Goal: Task Accomplishment & Management: Complete application form

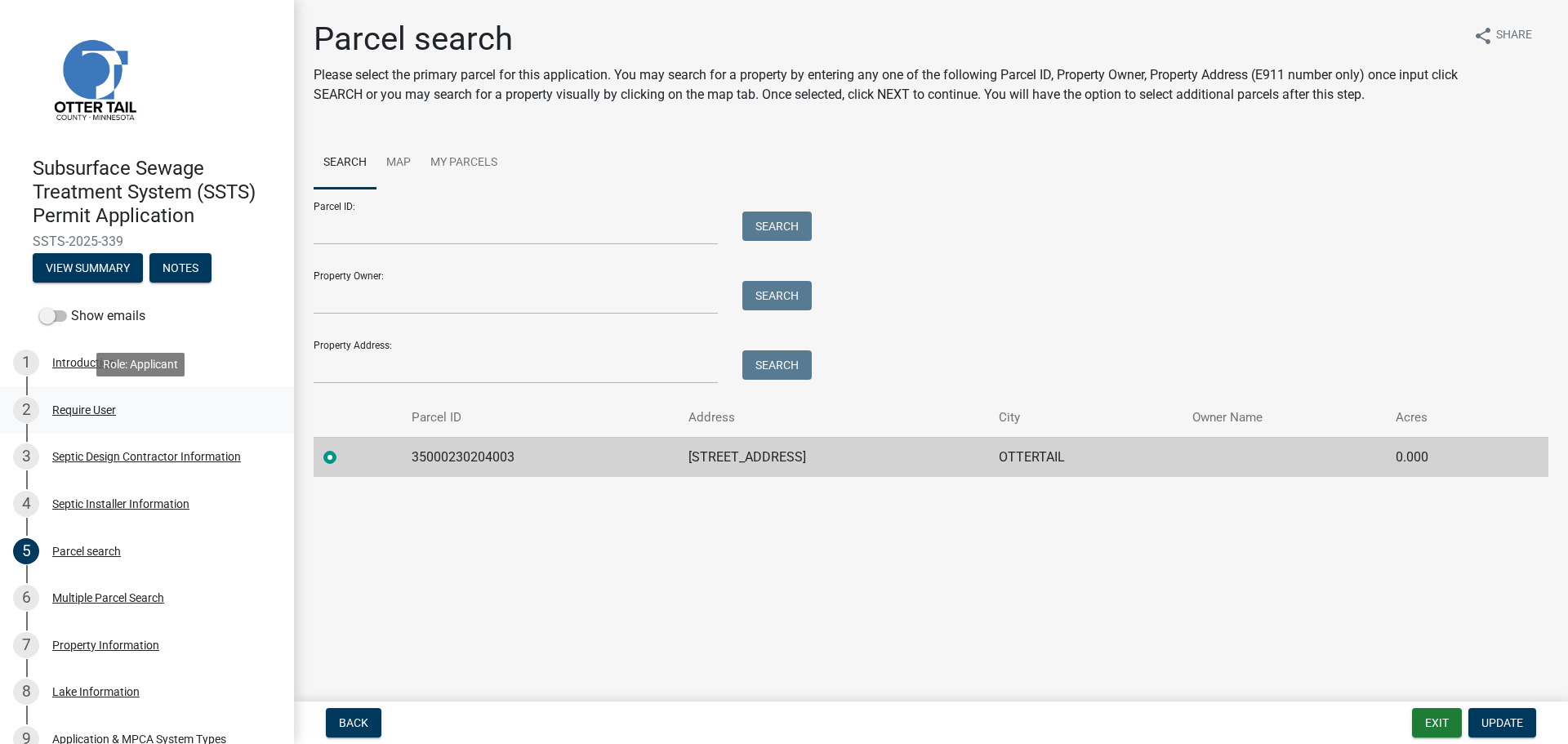
click at [87, 411] on div "Require User" at bounding box center [84, 410] width 64 height 11
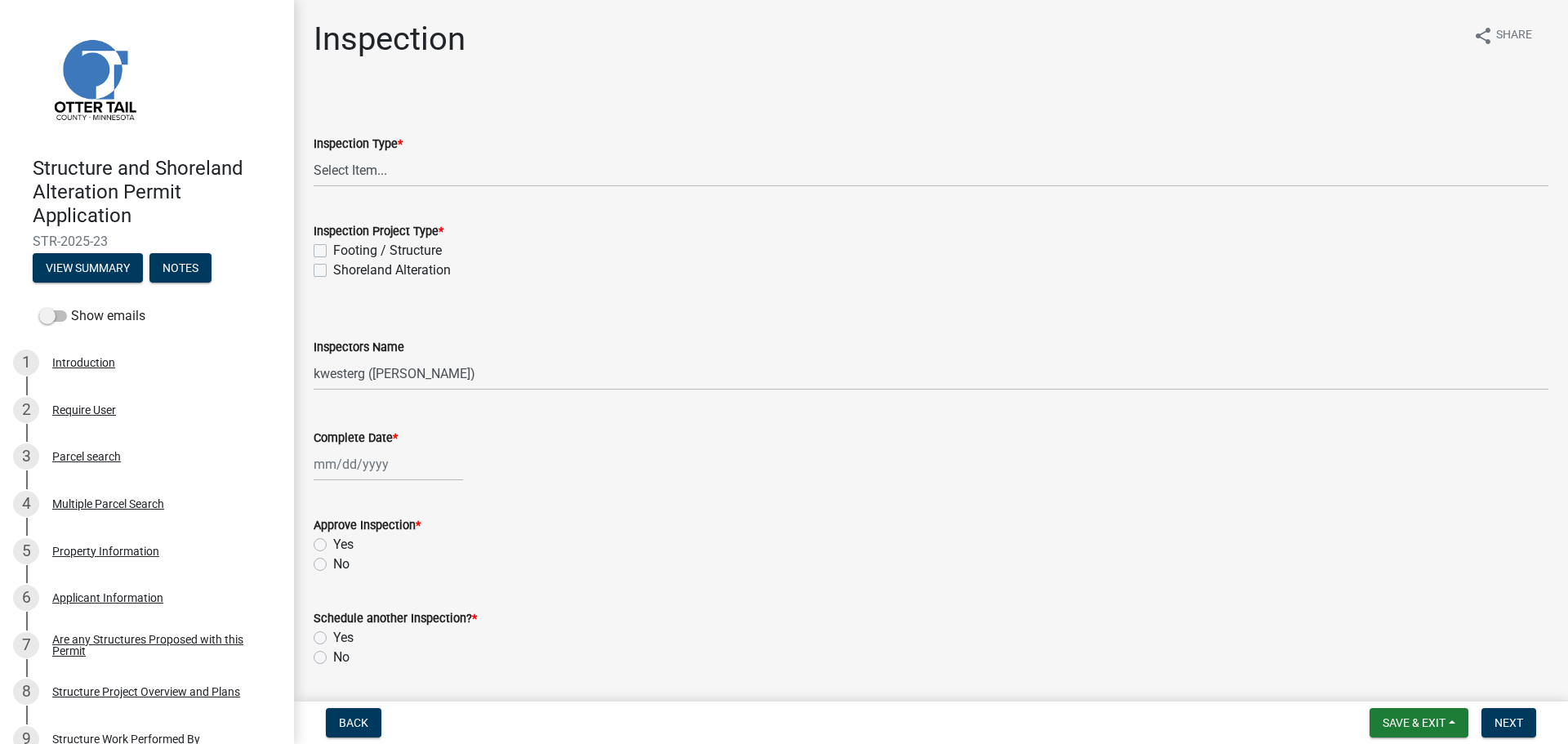
select select "710d5f49-2663-4e73-9718-d0c4e189f5ed"
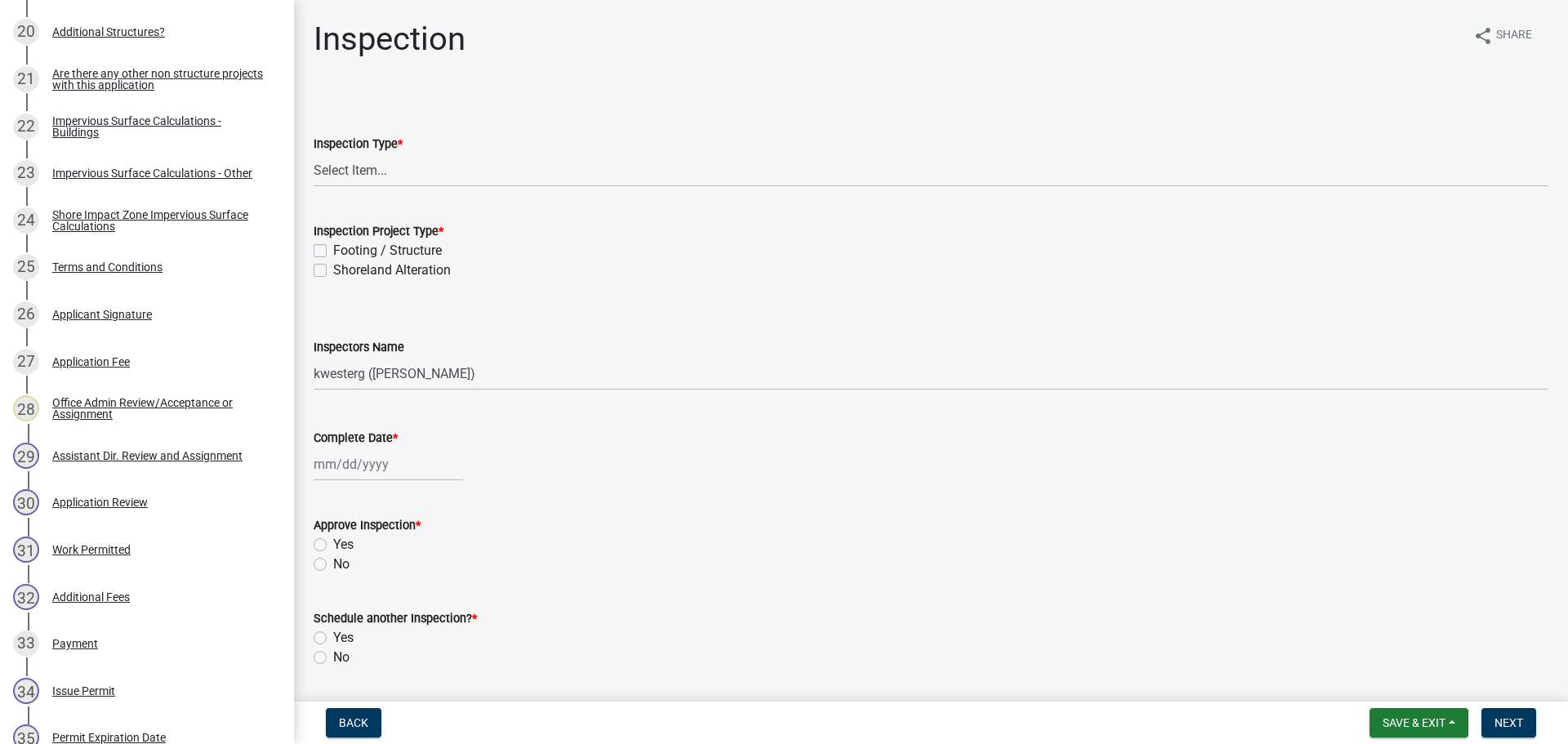
scroll to position [1093, 0]
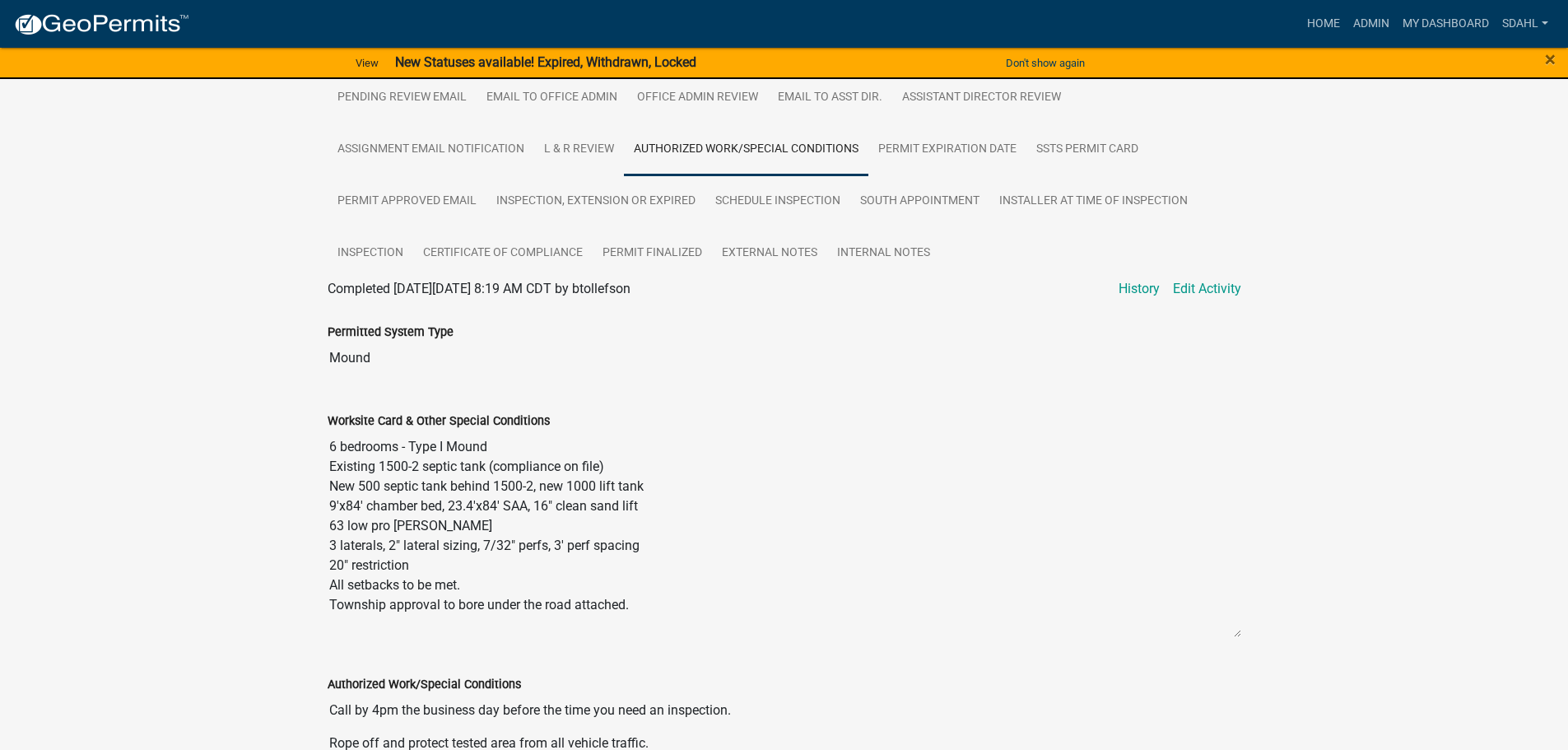
scroll to position [468, 0]
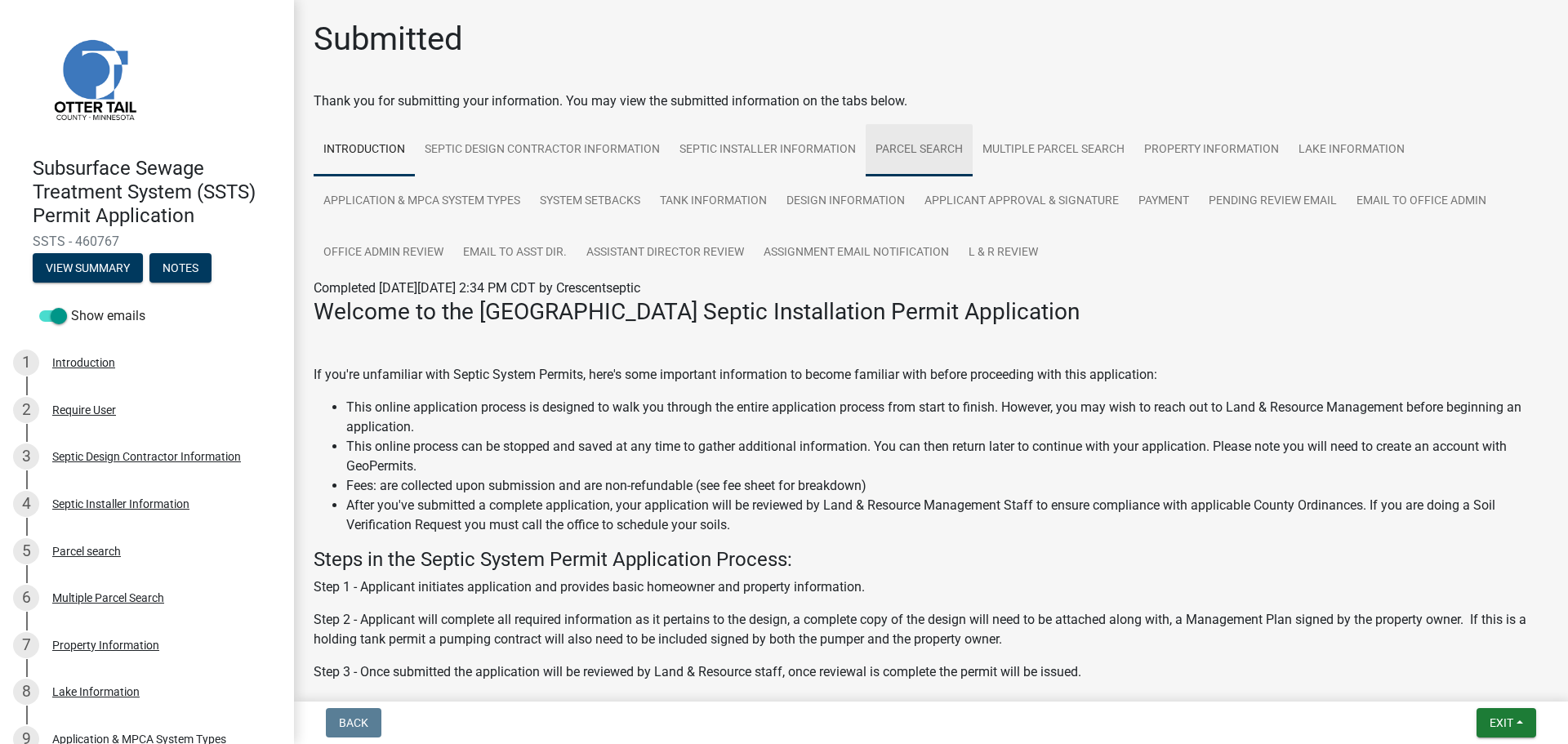
click at [929, 146] on link "Parcel search" at bounding box center [919, 150] width 107 height 52
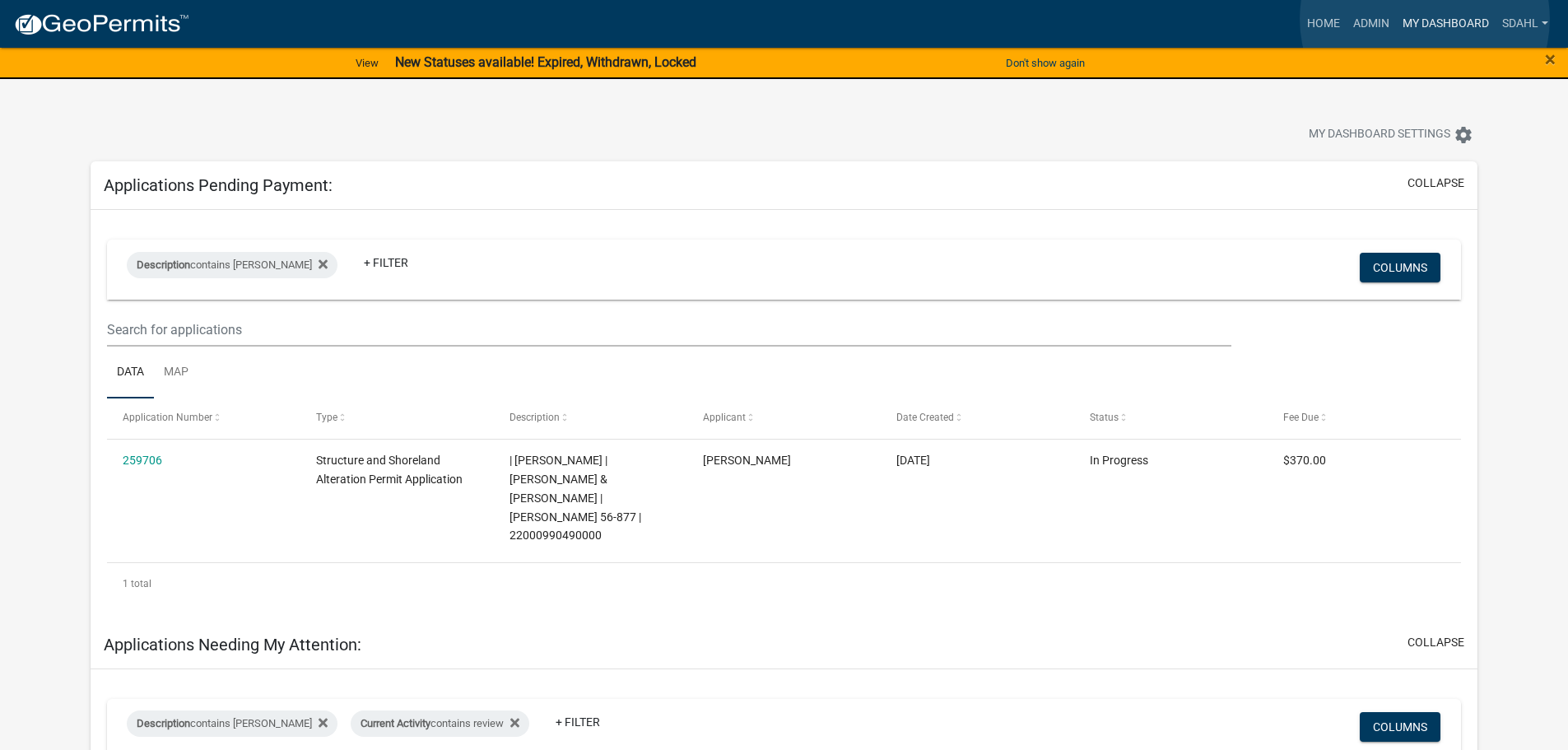
click at [1425, 19] on link "My Dashboard" at bounding box center [1445, 23] width 99 height 31
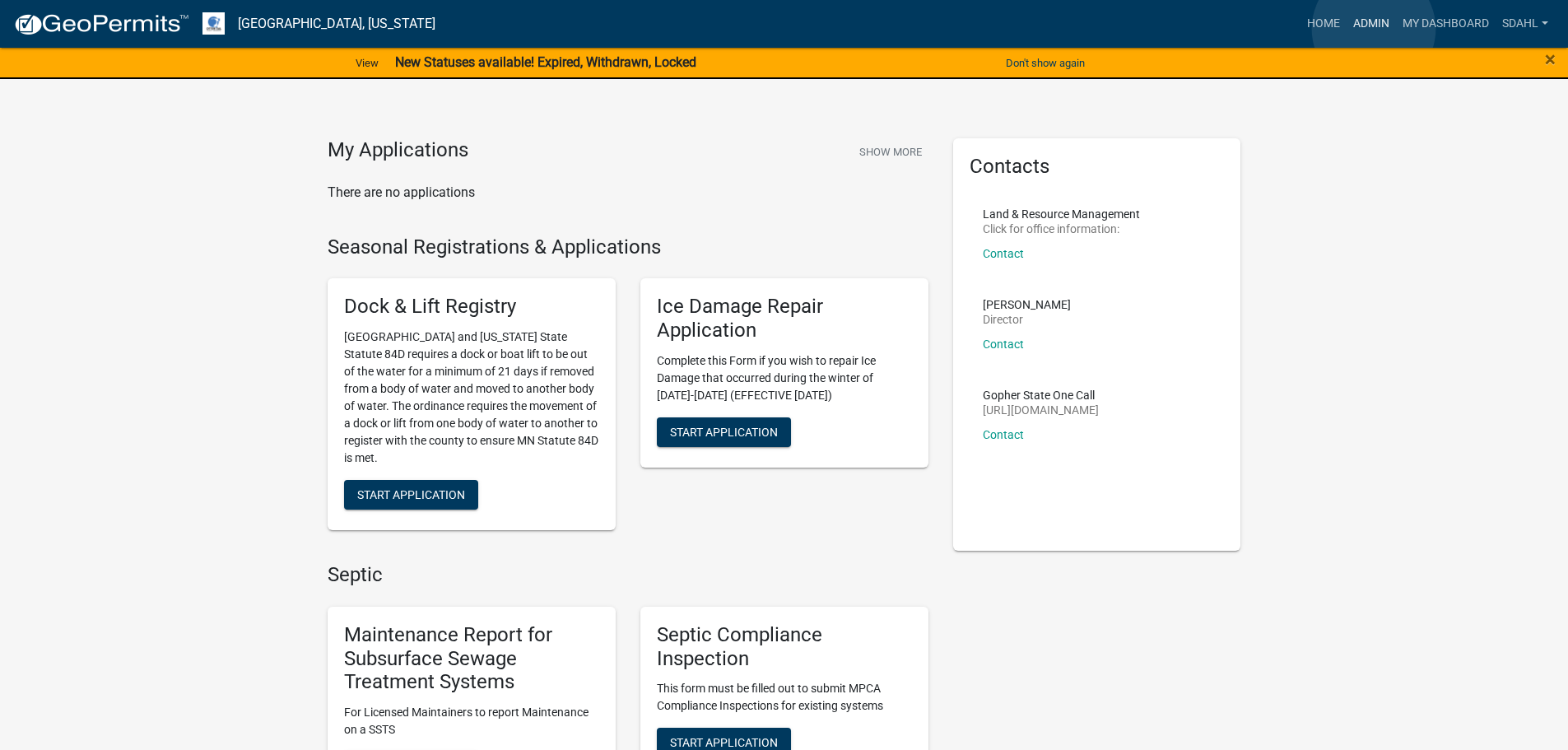
click at [1374, 29] on link "Admin" at bounding box center [1371, 23] width 50 height 31
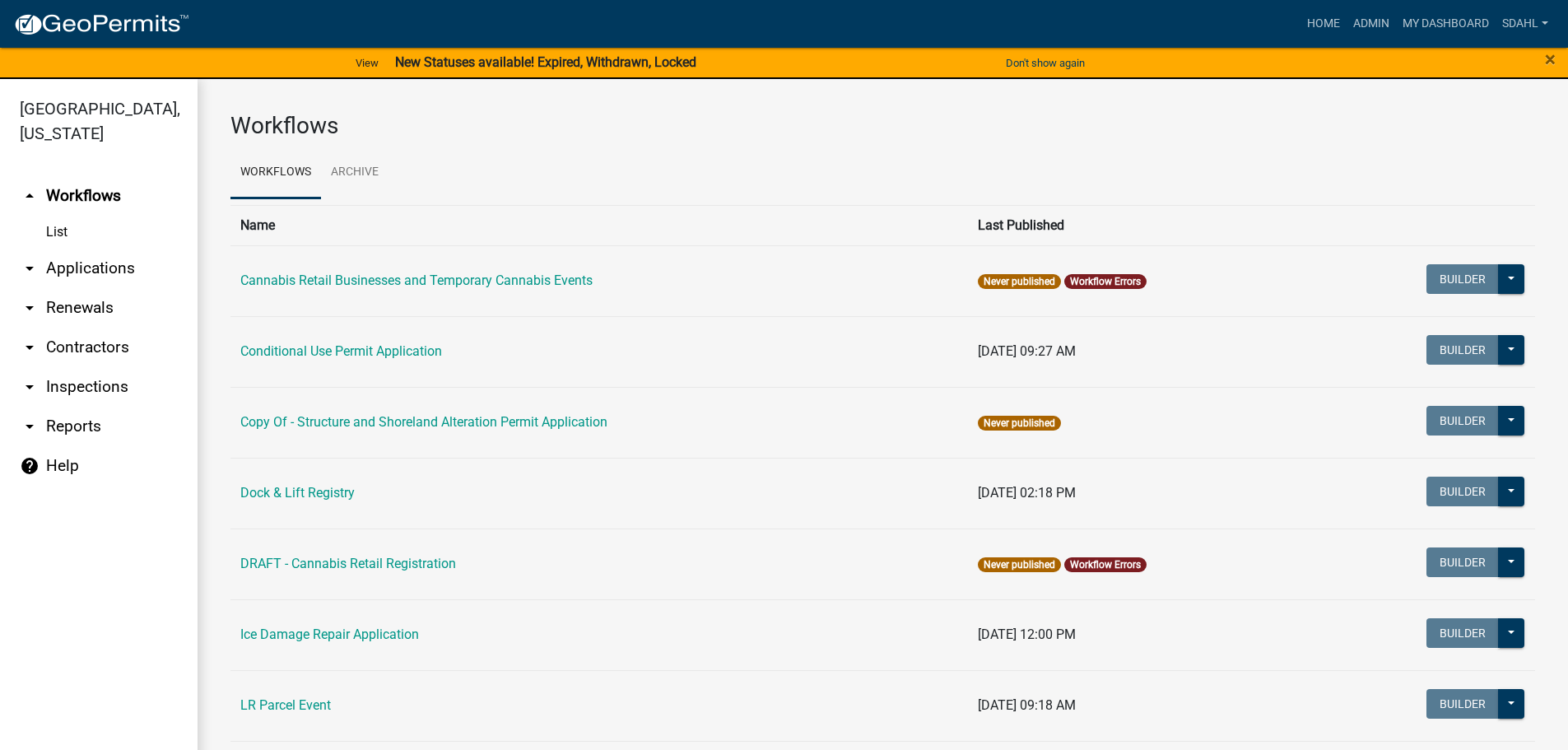
click at [92, 257] on link "arrow_drop_down Applications" at bounding box center [98, 268] width 198 height 39
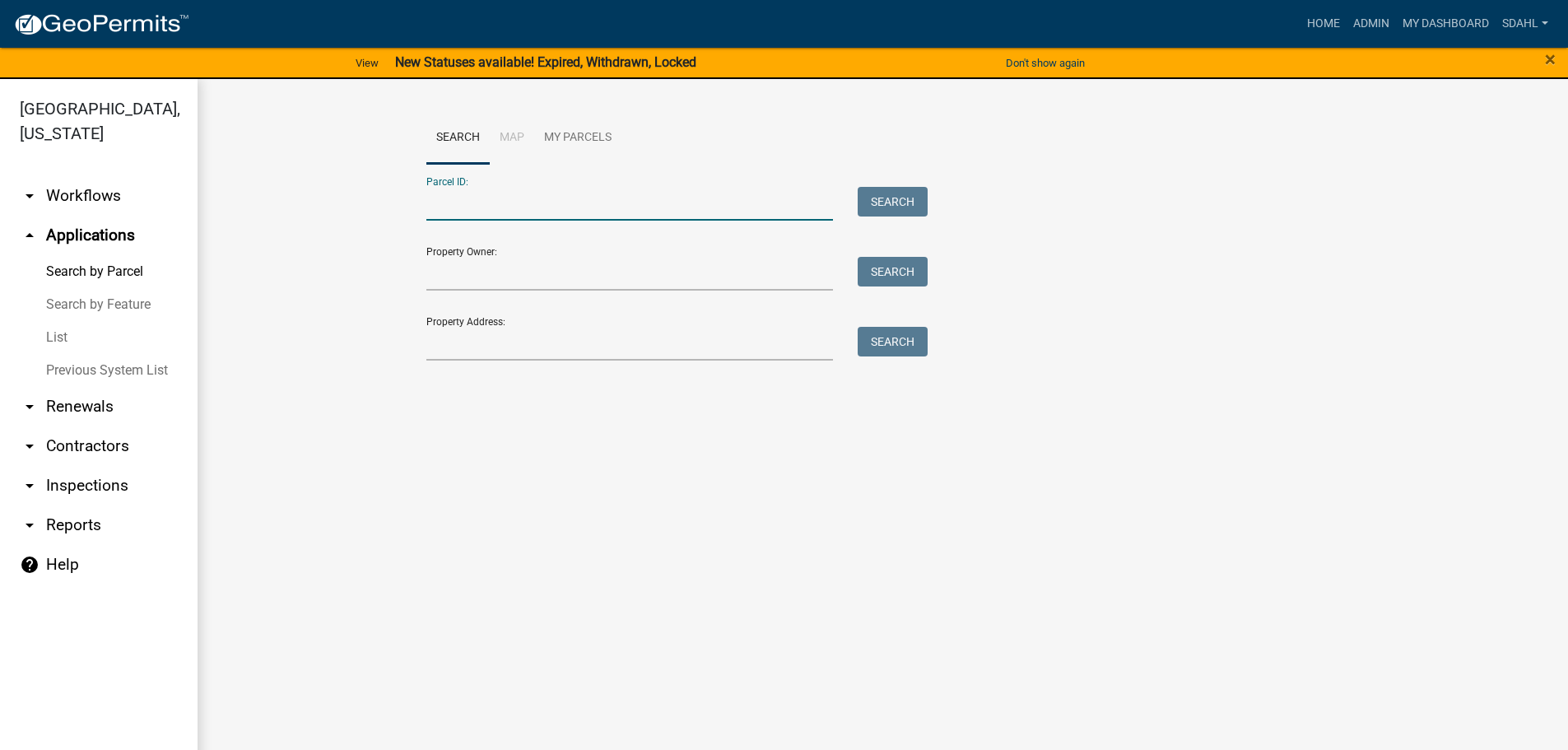
click at [711, 196] on input "Parcel ID:" at bounding box center [629, 203] width 407 height 34
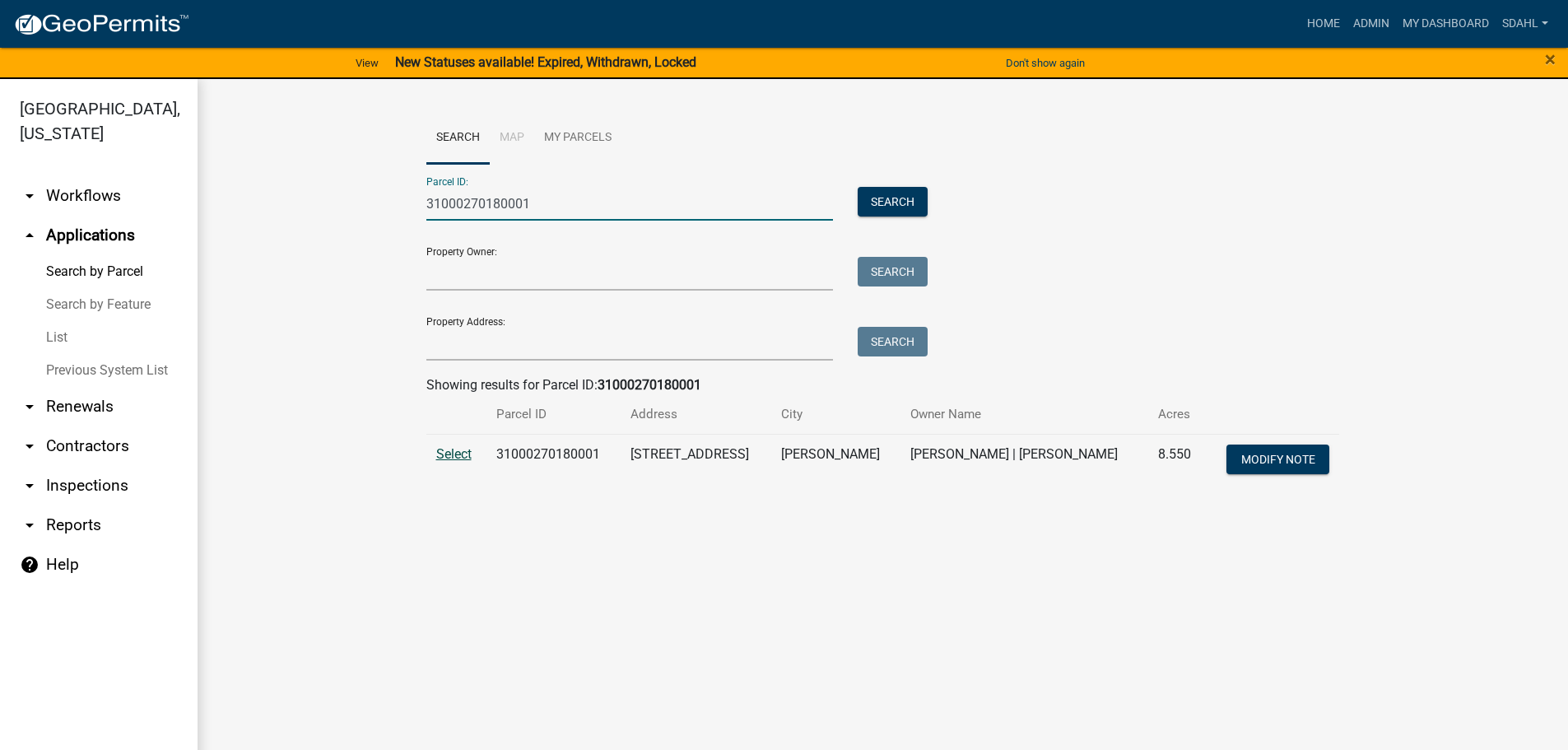
type input "31000270180001"
click at [453, 456] on span "Select" at bounding box center [454, 453] width 36 height 16
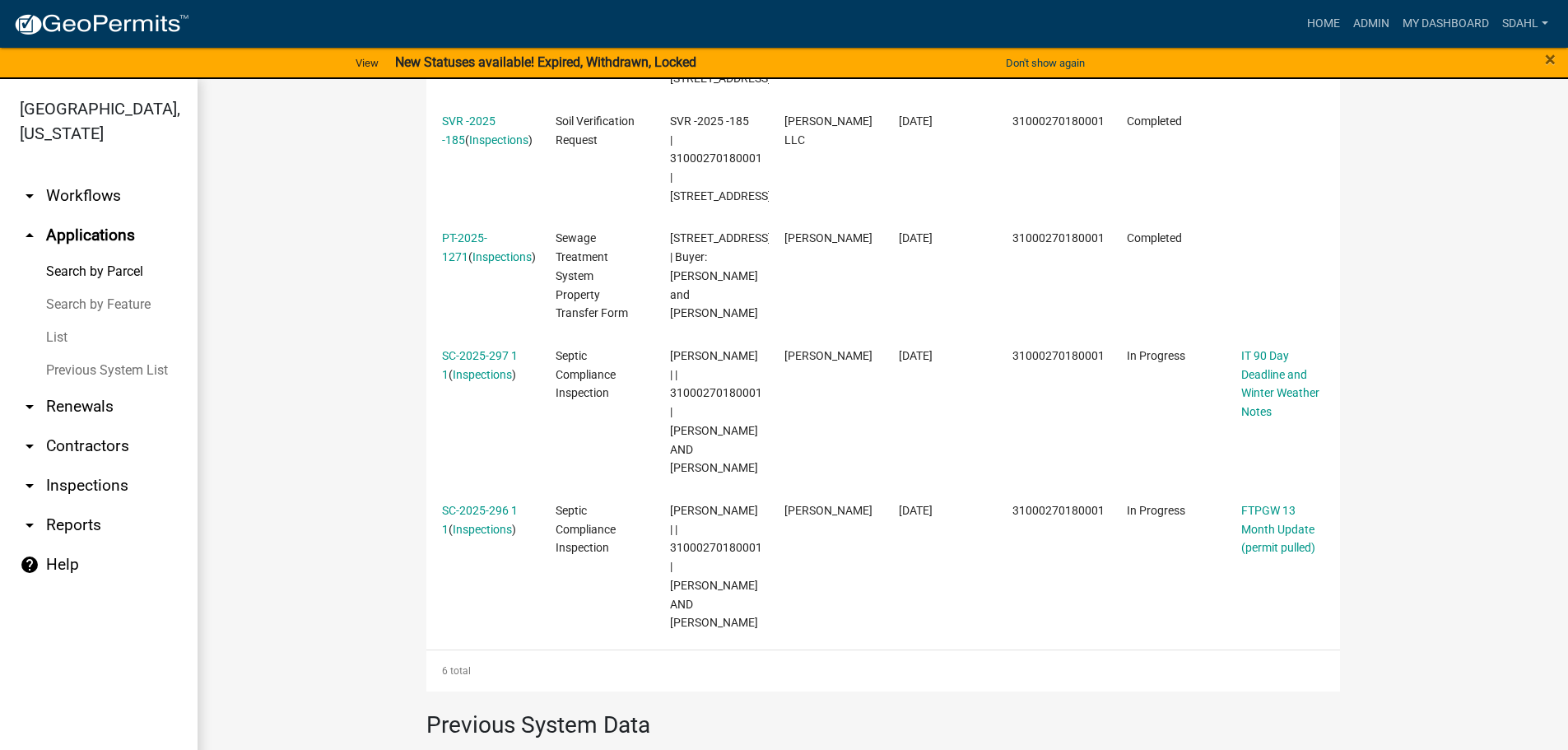
scroll to position [988, 0]
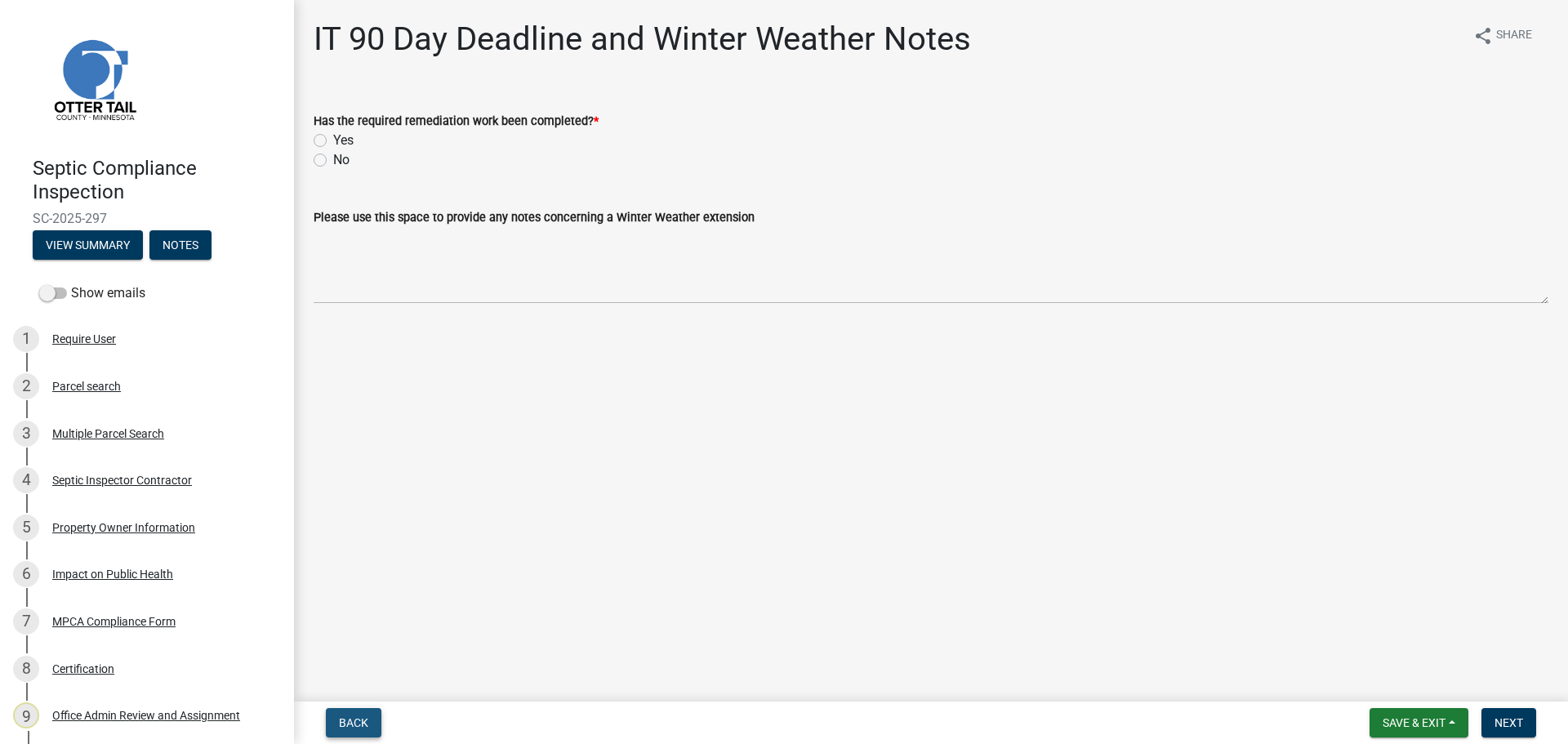
click at [363, 717] on span "Back" at bounding box center [354, 723] width 30 height 13
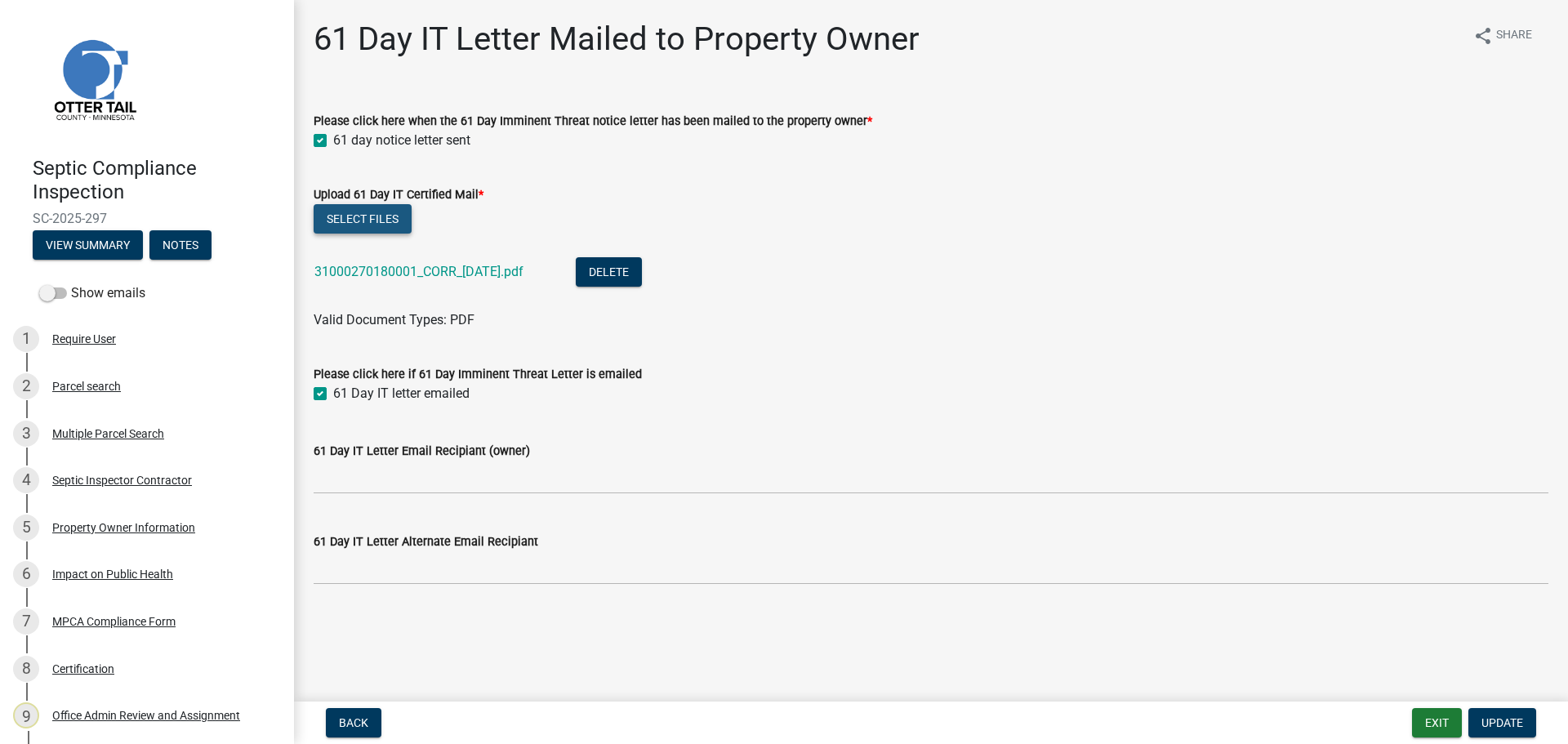
click at [379, 218] on button "Select files" at bounding box center [362, 219] width 98 height 30
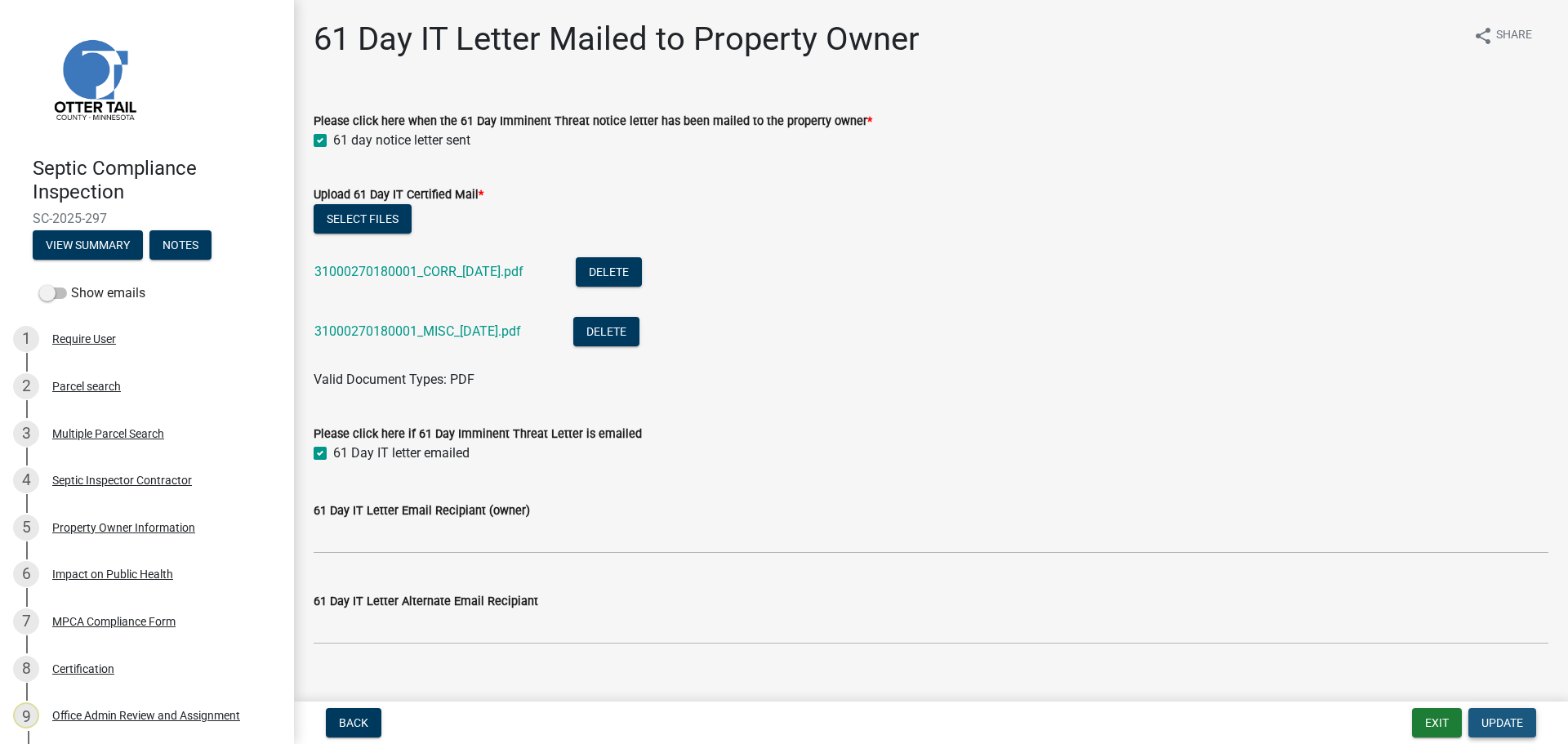
click at [1503, 723] on span "Update" at bounding box center [1502, 723] width 42 height 13
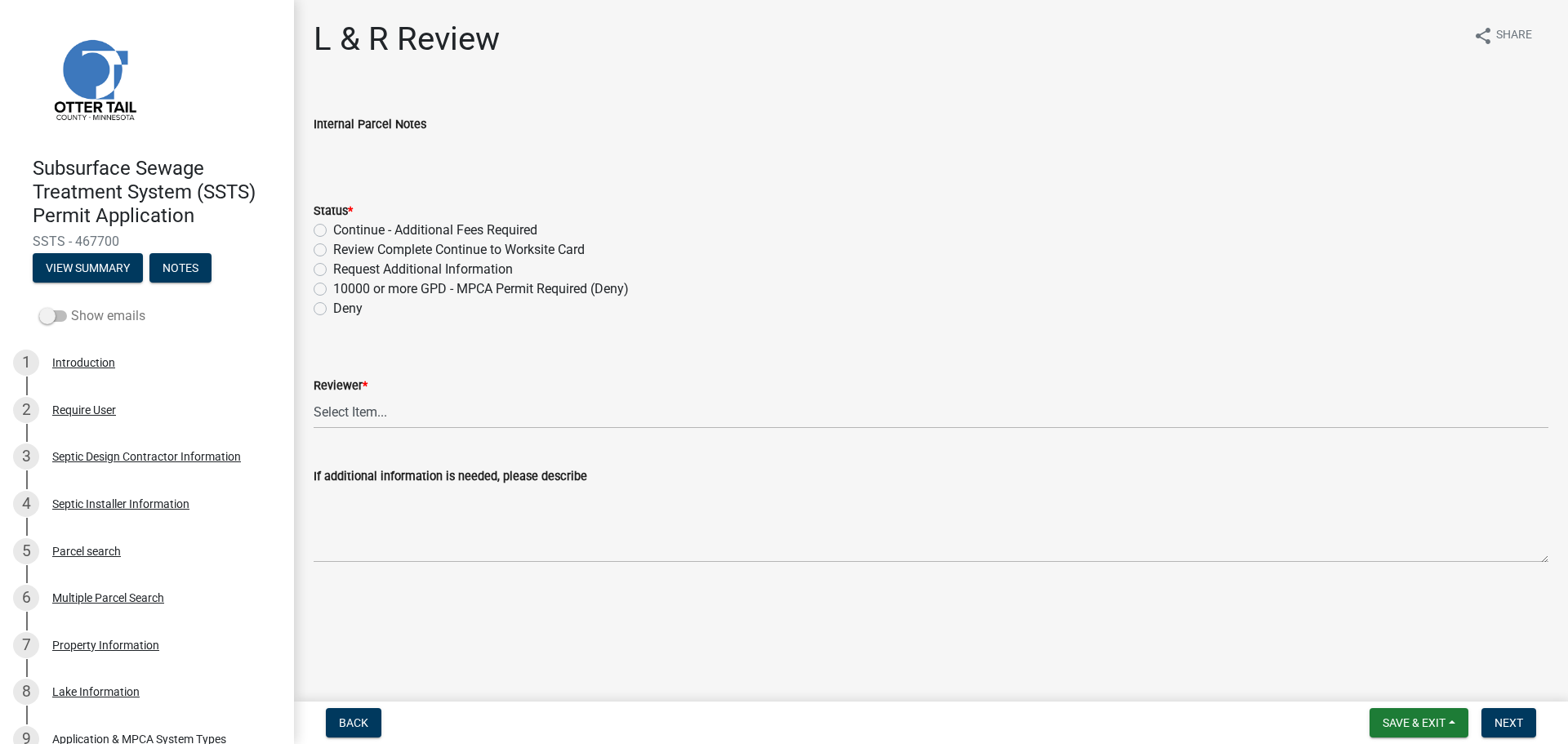
click at [93, 321] on label "Show emails" at bounding box center [92, 316] width 106 height 20
click at [71, 307] on input "Show emails" at bounding box center [71, 307] width 0 height 0
click at [83, 266] on button "View Summary" at bounding box center [87, 268] width 111 height 30
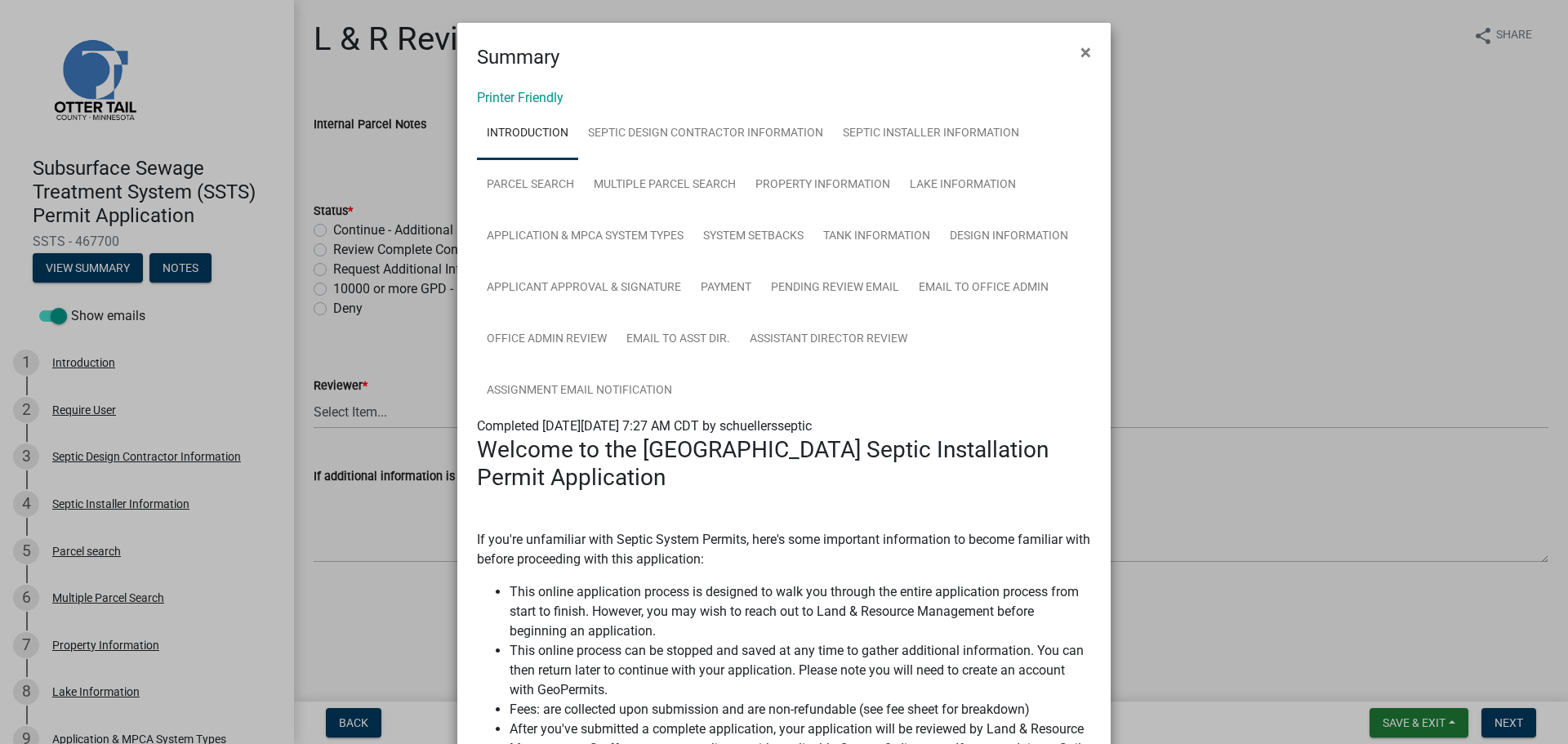
click at [537, 105] on div "Printer Friendly Introduction Septic Design Contractor Information Septic Insta…" at bounding box center [784, 729] width 653 height 1315
click at [543, 98] on link "Printer Friendly" at bounding box center [520, 98] width 86 height 16
click at [528, 191] on link "Parcel search" at bounding box center [530, 185] width 107 height 52
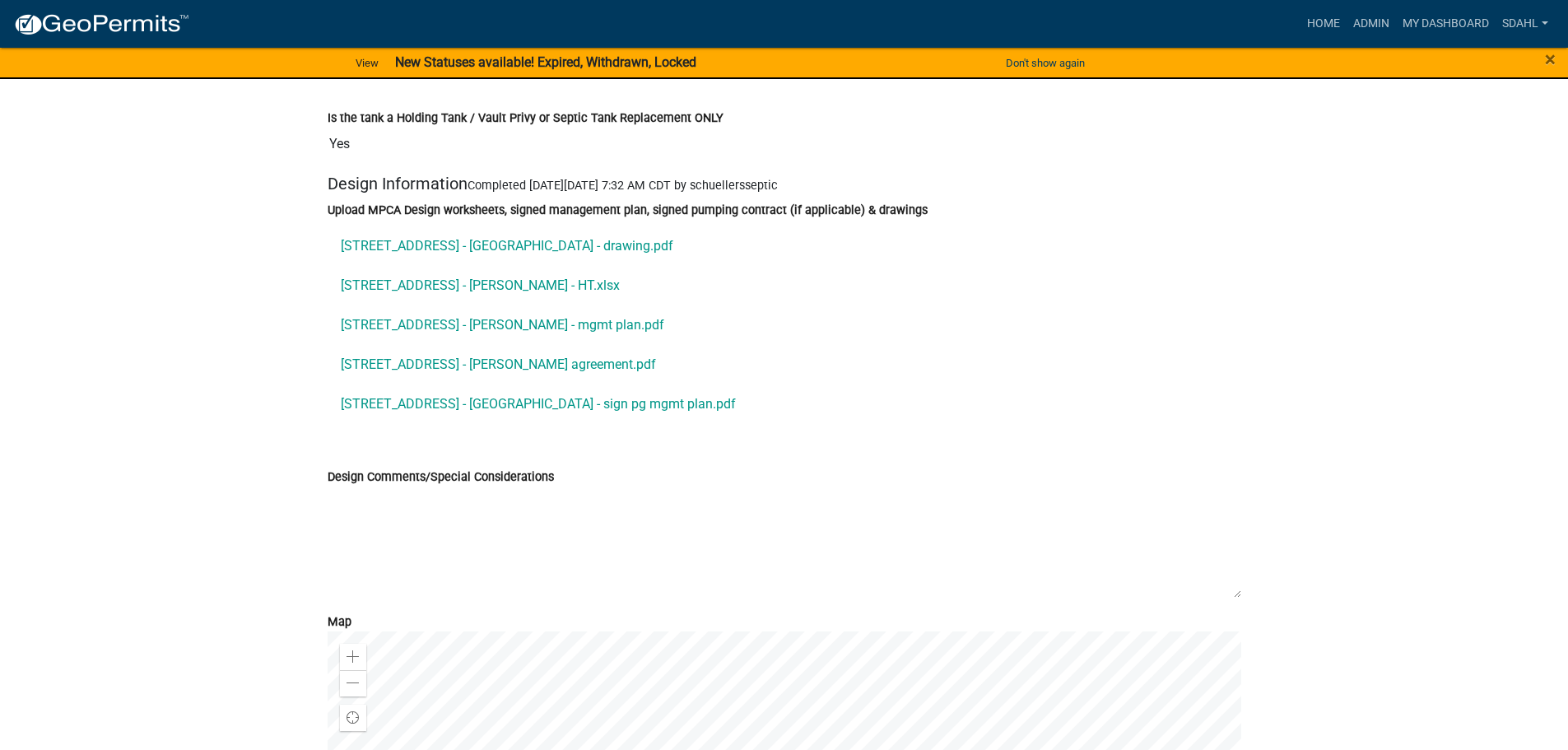
scroll to position [6665, 0]
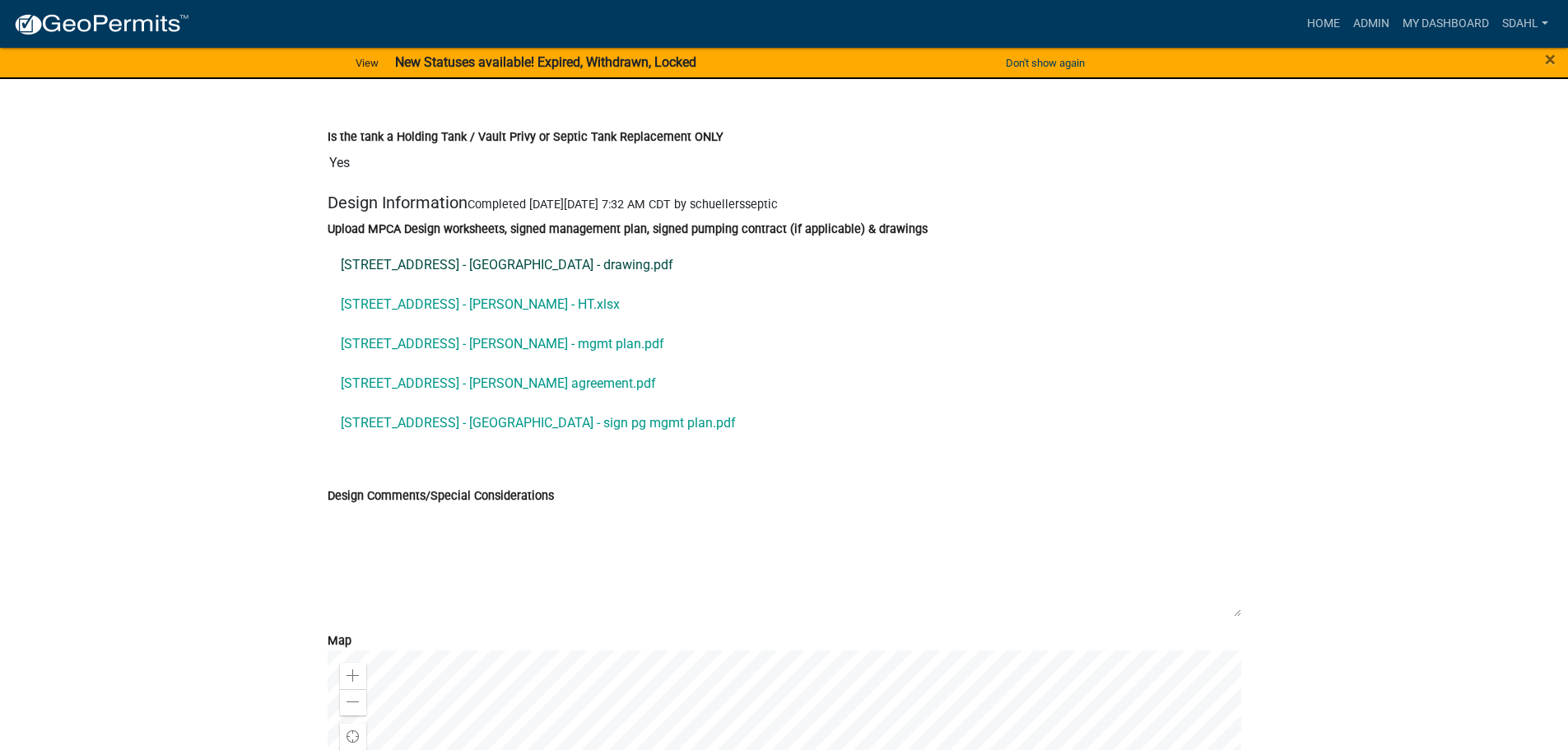
click at [567, 269] on link "[STREET_ADDRESS] - [GEOGRAPHIC_DATA] - drawing.pdf" at bounding box center [784, 265] width 913 height 39
click at [503, 316] on link "[STREET_ADDRESS] - [PERSON_NAME] - HT.xlsx" at bounding box center [784, 304] width 913 height 39
click at [494, 349] on link "[STREET_ADDRESS] - [PERSON_NAME] - mgmt plan.pdf" at bounding box center [784, 344] width 913 height 39
click at [598, 389] on link "14153 Eagle Lake Rd - Okerstrom - pumper agreement.pdf" at bounding box center [784, 383] width 913 height 39
click at [515, 428] on link "14153 Eagle Lake Rd - Okerstrom - sign pg mgmt plan.pdf" at bounding box center [784, 423] width 913 height 39
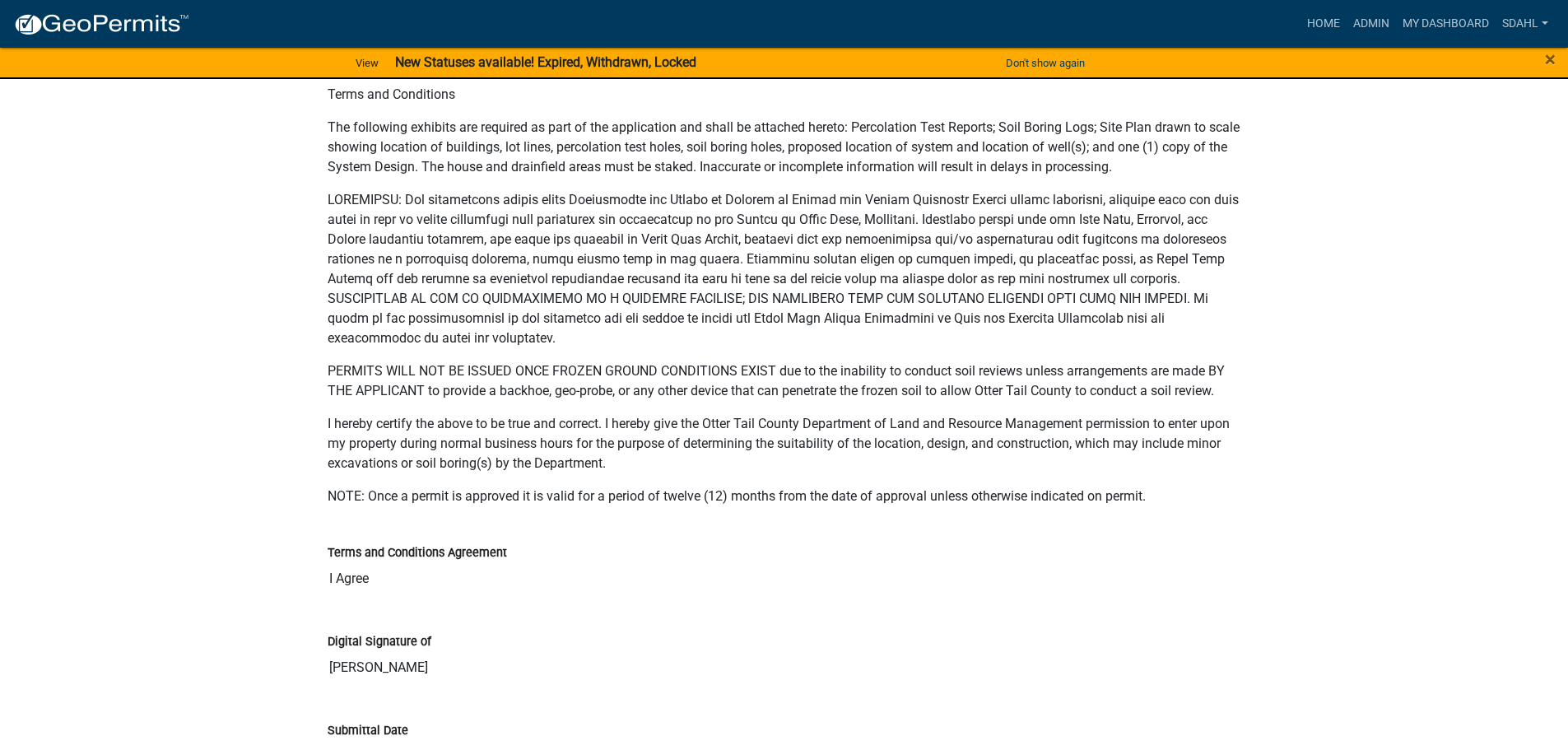
scroll to position [8064, 0]
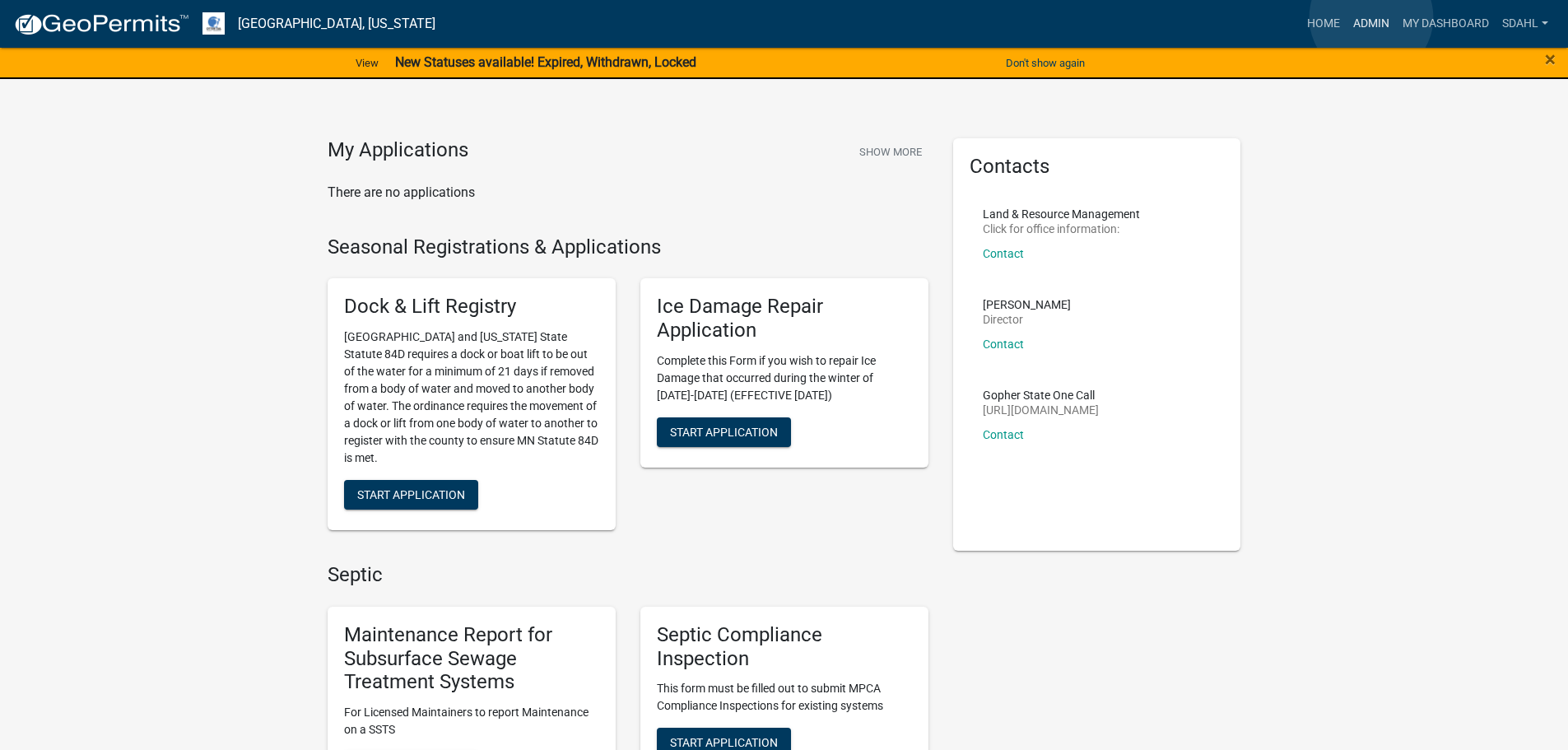
drag, startPoint x: 1371, startPoint y: 17, endPoint x: 1329, endPoint y: 23, distance: 42.4
click at [1370, 19] on link "Admin" at bounding box center [1371, 23] width 50 height 31
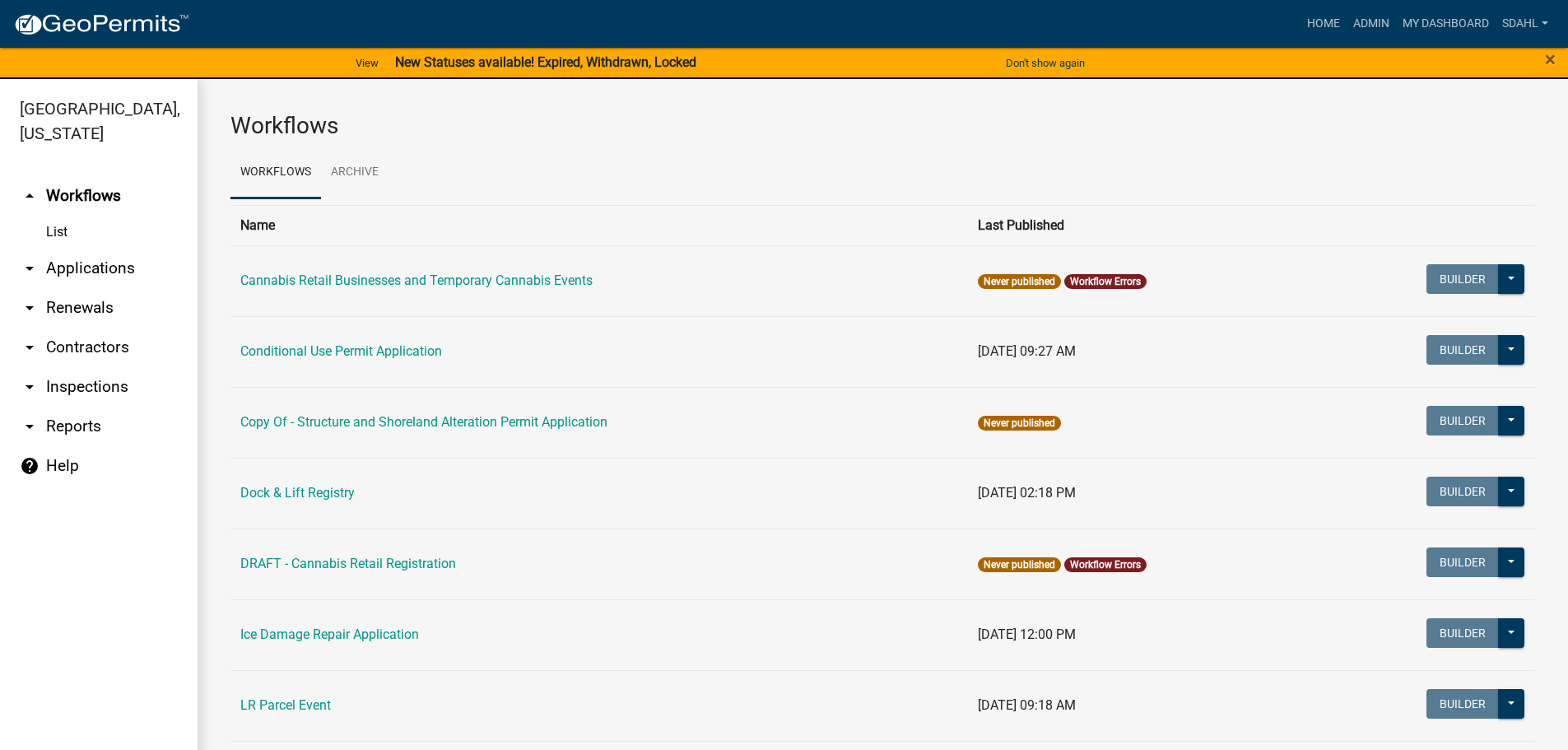
click at [109, 268] on link "arrow_drop_down Applications" at bounding box center [98, 268] width 198 height 39
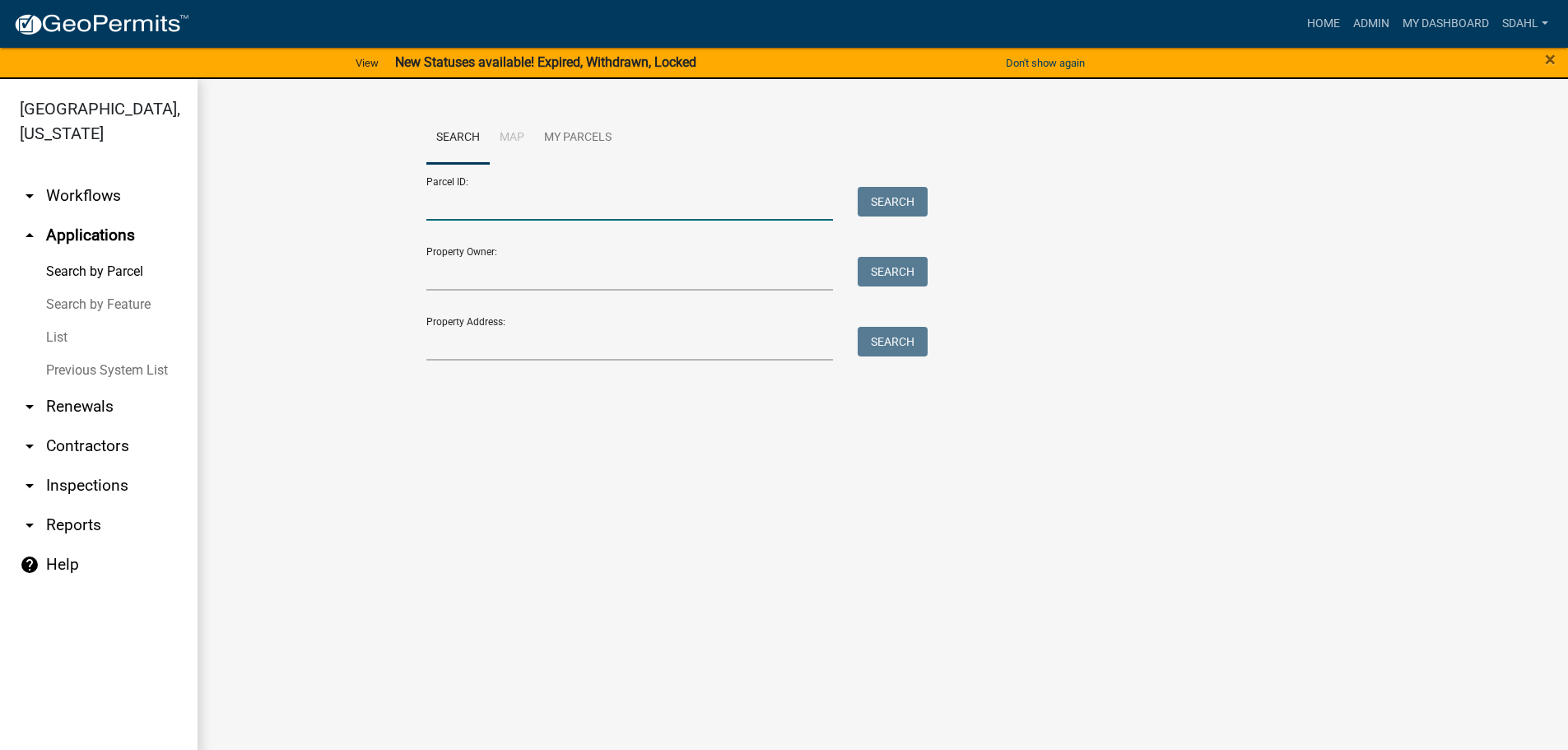
click at [591, 201] on input "Parcel ID:" at bounding box center [629, 203] width 407 height 34
paste input "37000990915000"
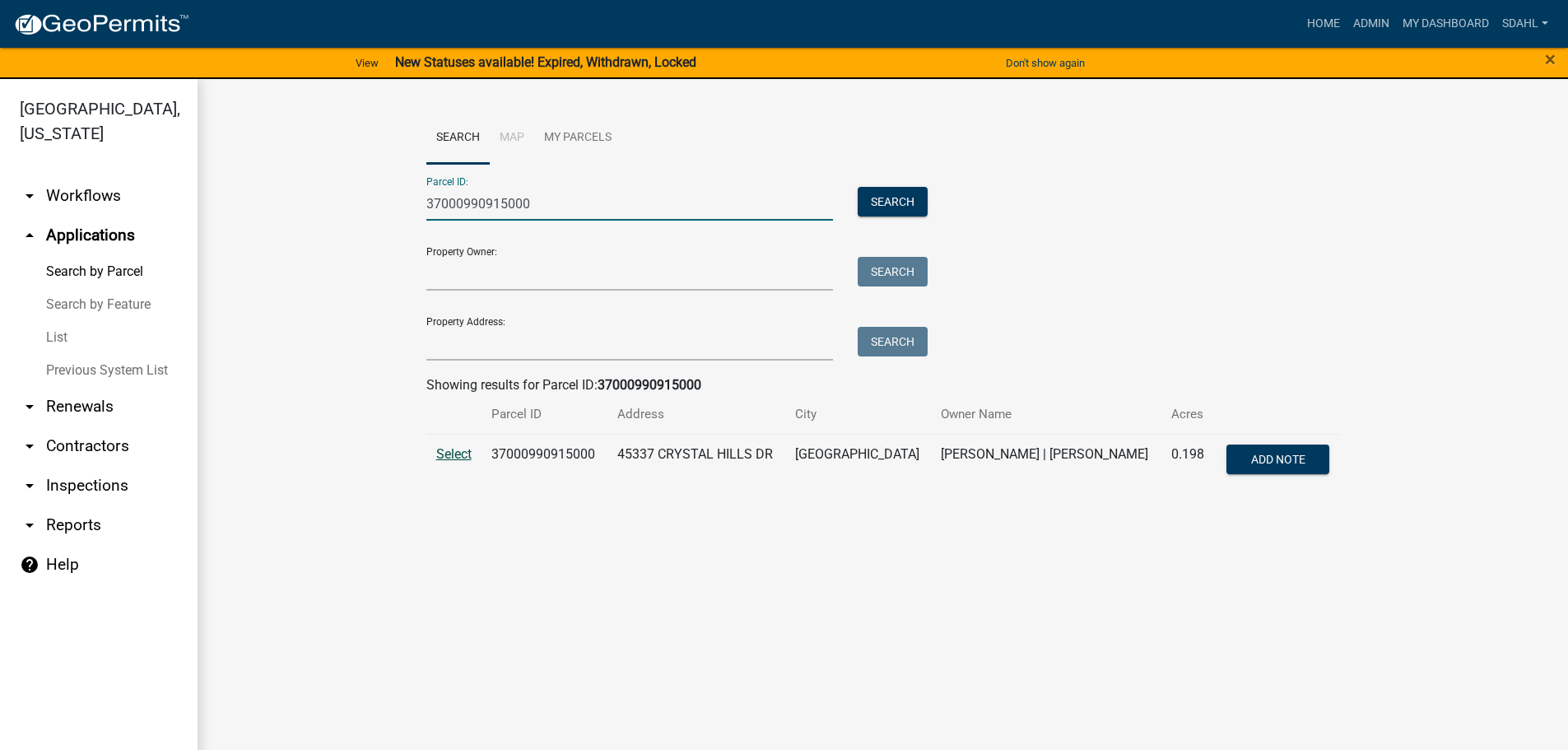
type input "37000990915000"
click at [451, 447] on span "Select" at bounding box center [454, 453] width 36 height 16
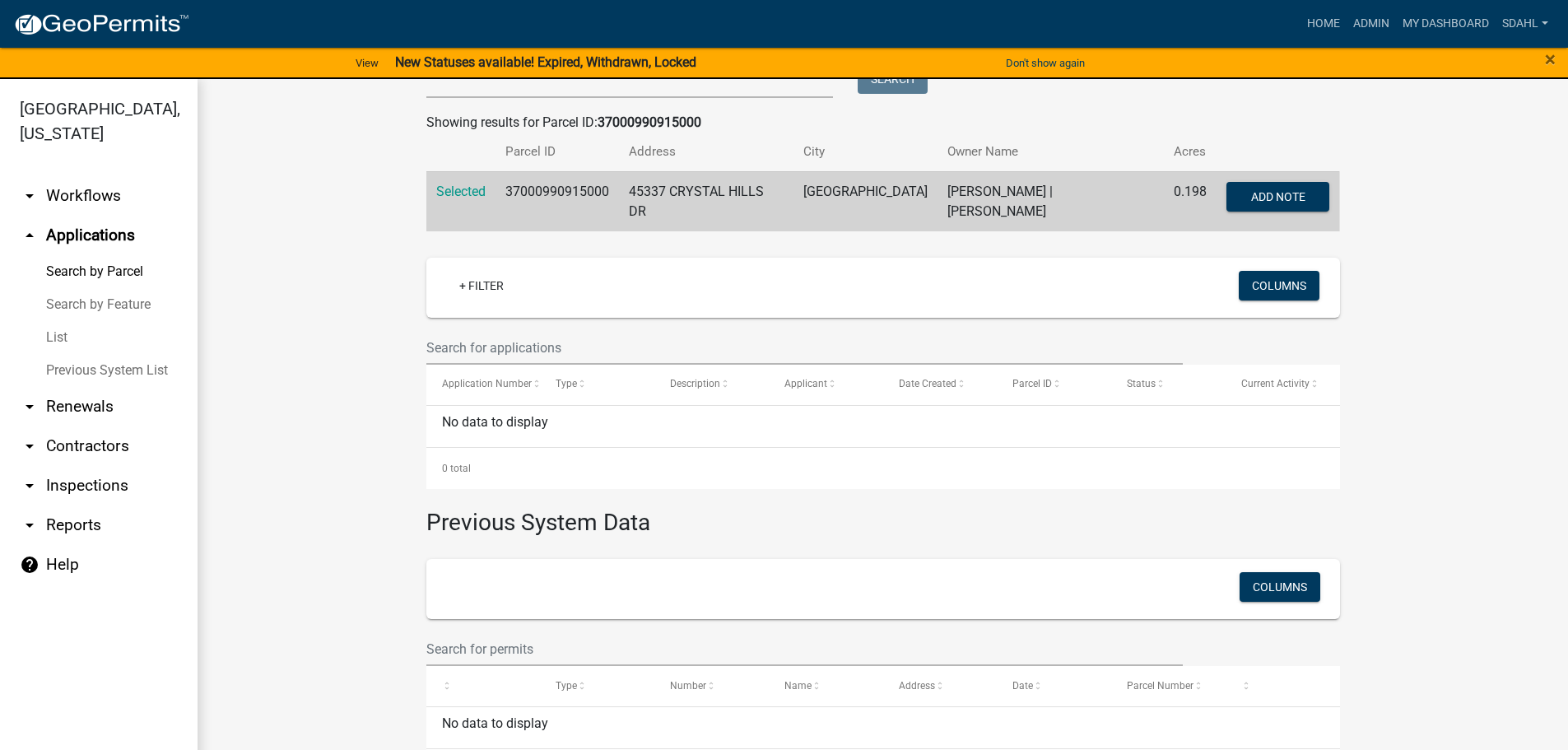
scroll to position [316, 0]
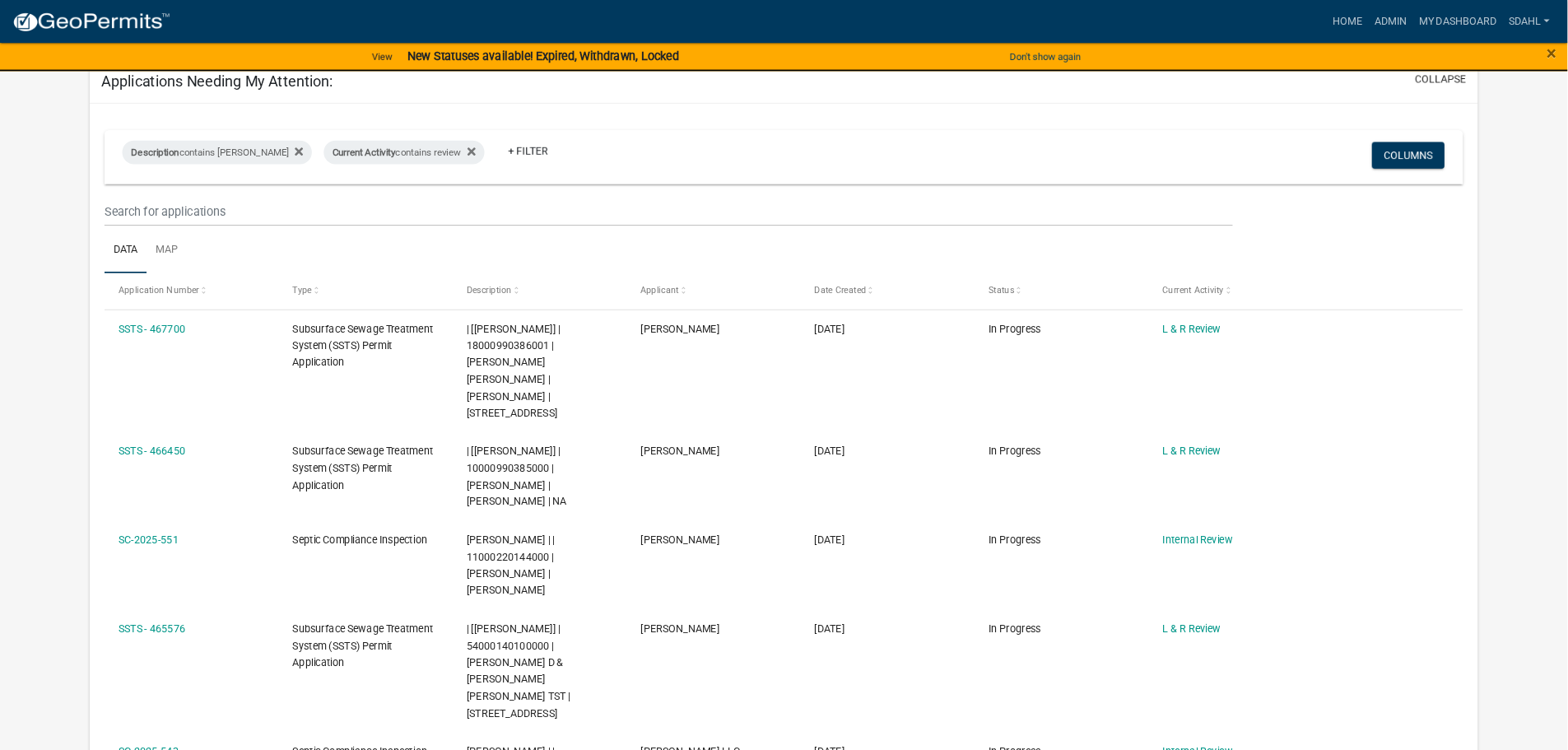
scroll to position [553, 0]
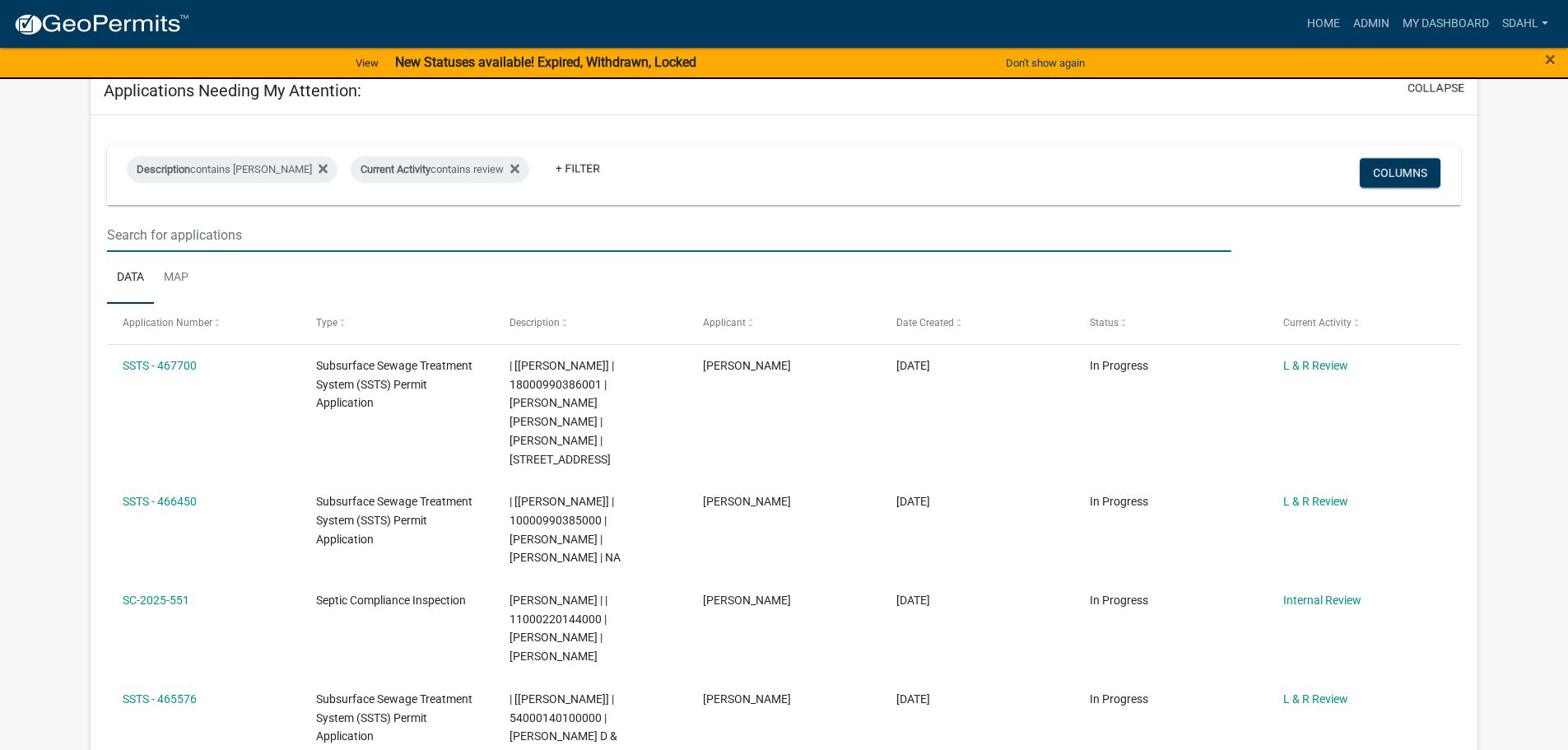
drag, startPoint x: 1854, startPoint y: 4, endPoint x: 836, endPoint y: 181, distance: 1033.3
click at [836, 218] on input "text" at bounding box center [669, 235] width 1124 height 34
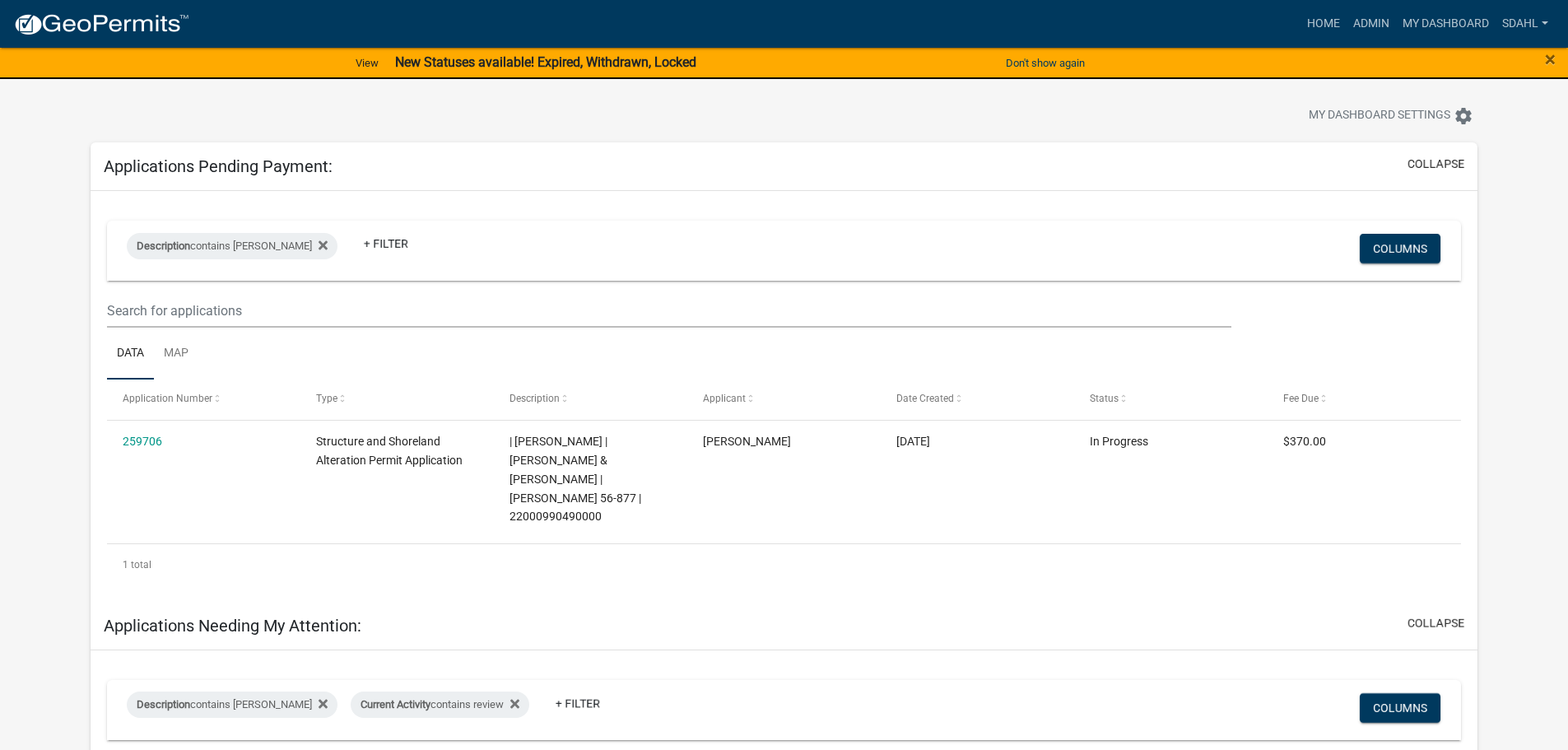
scroll to position [0, 0]
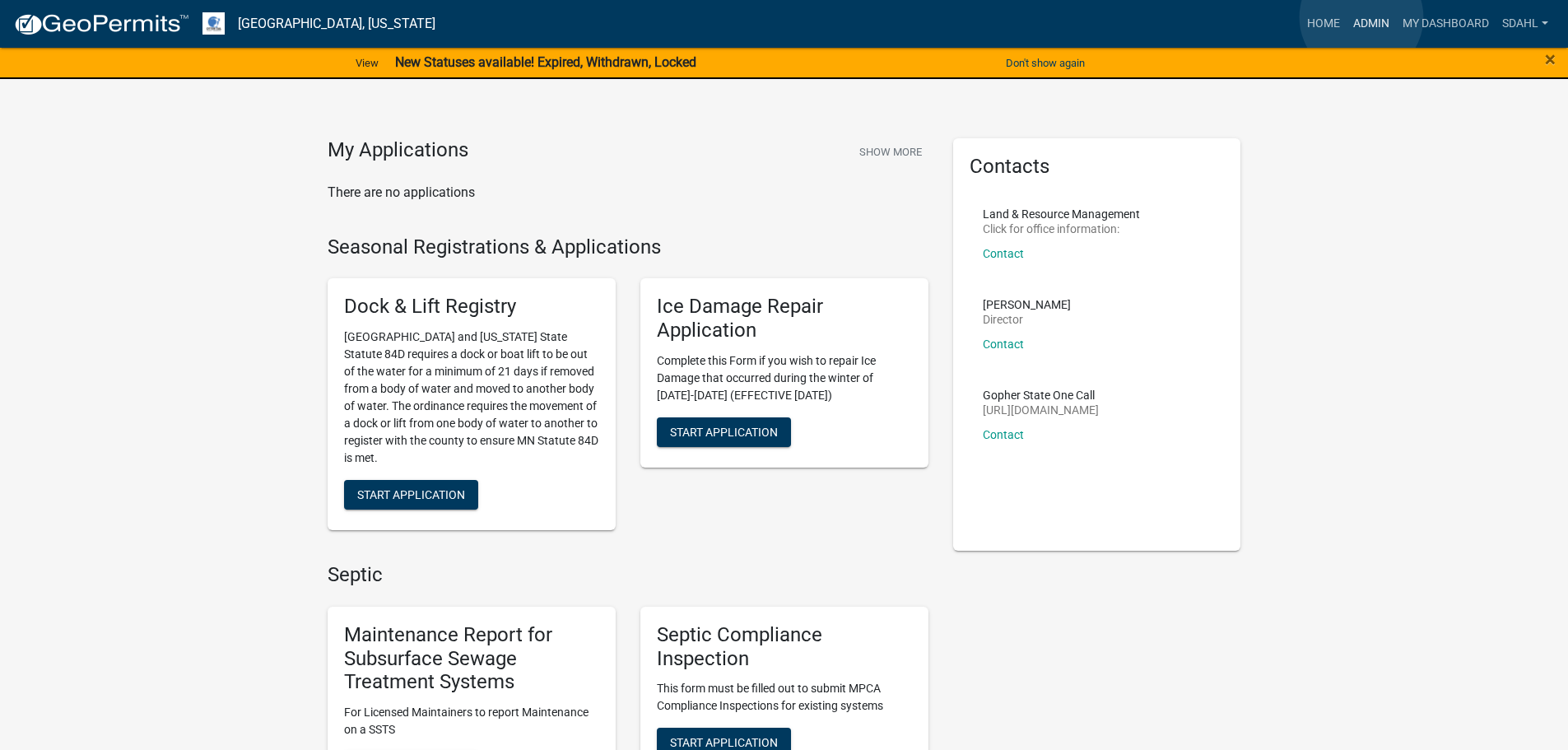
click at [1362, 17] on link "Admin" at bounding box center [1371, 23] width 50 height 31
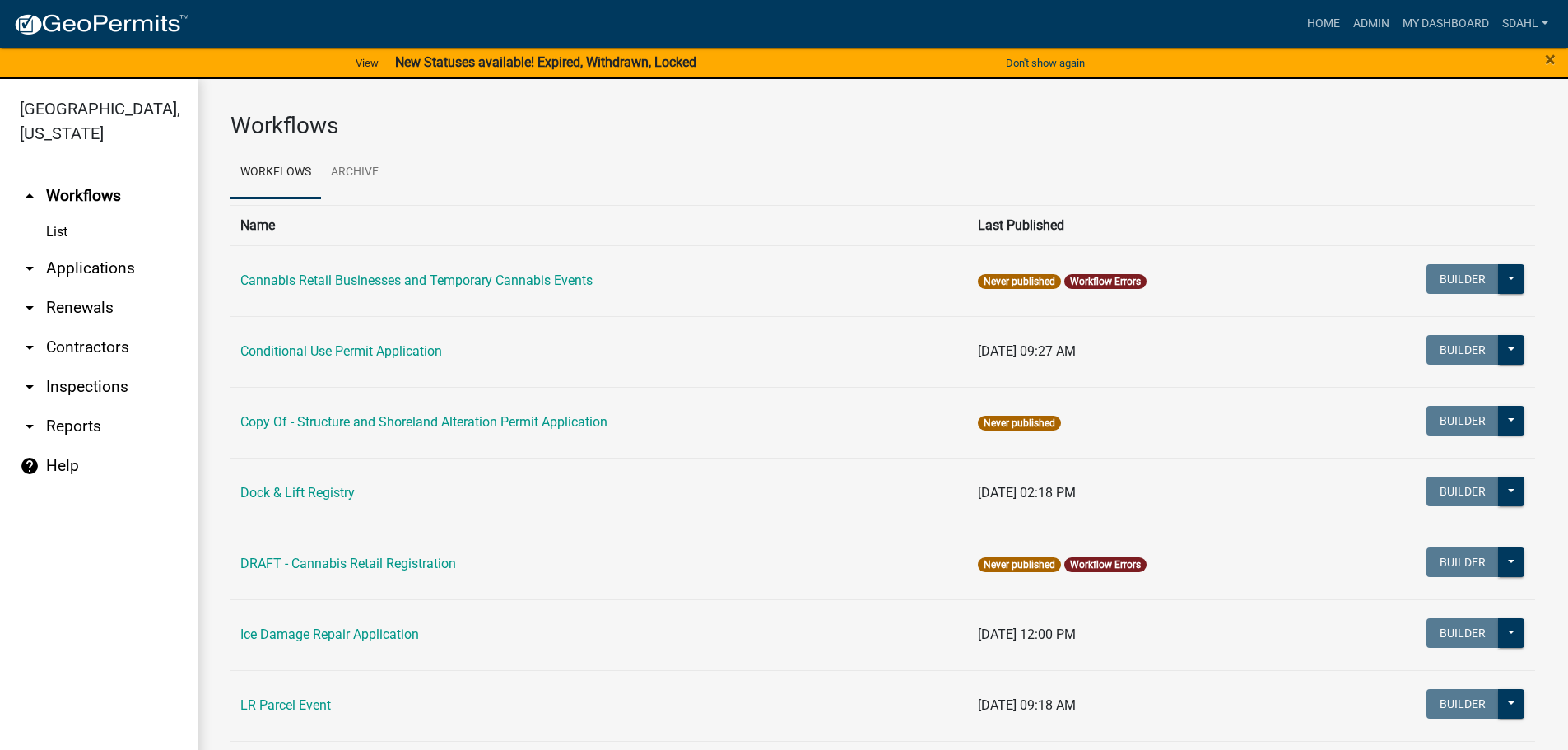
click at [105, 266] on link "arrow_drop_down Applications" at bounding box center [98, 268] width 198 height 39
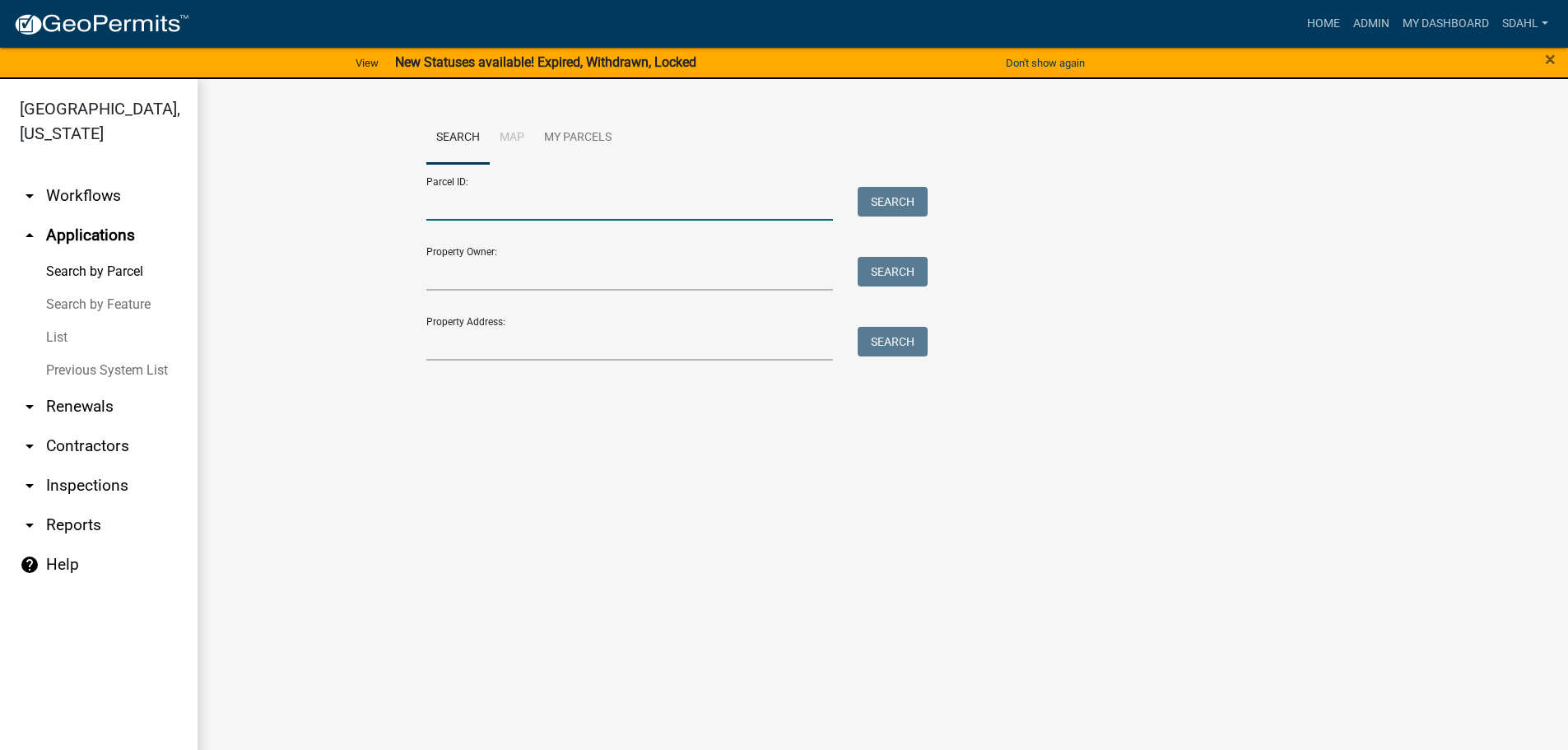
click at [551, 199] on input "Parcel ID:" at bounding box center [629, 203] width 407 height 34
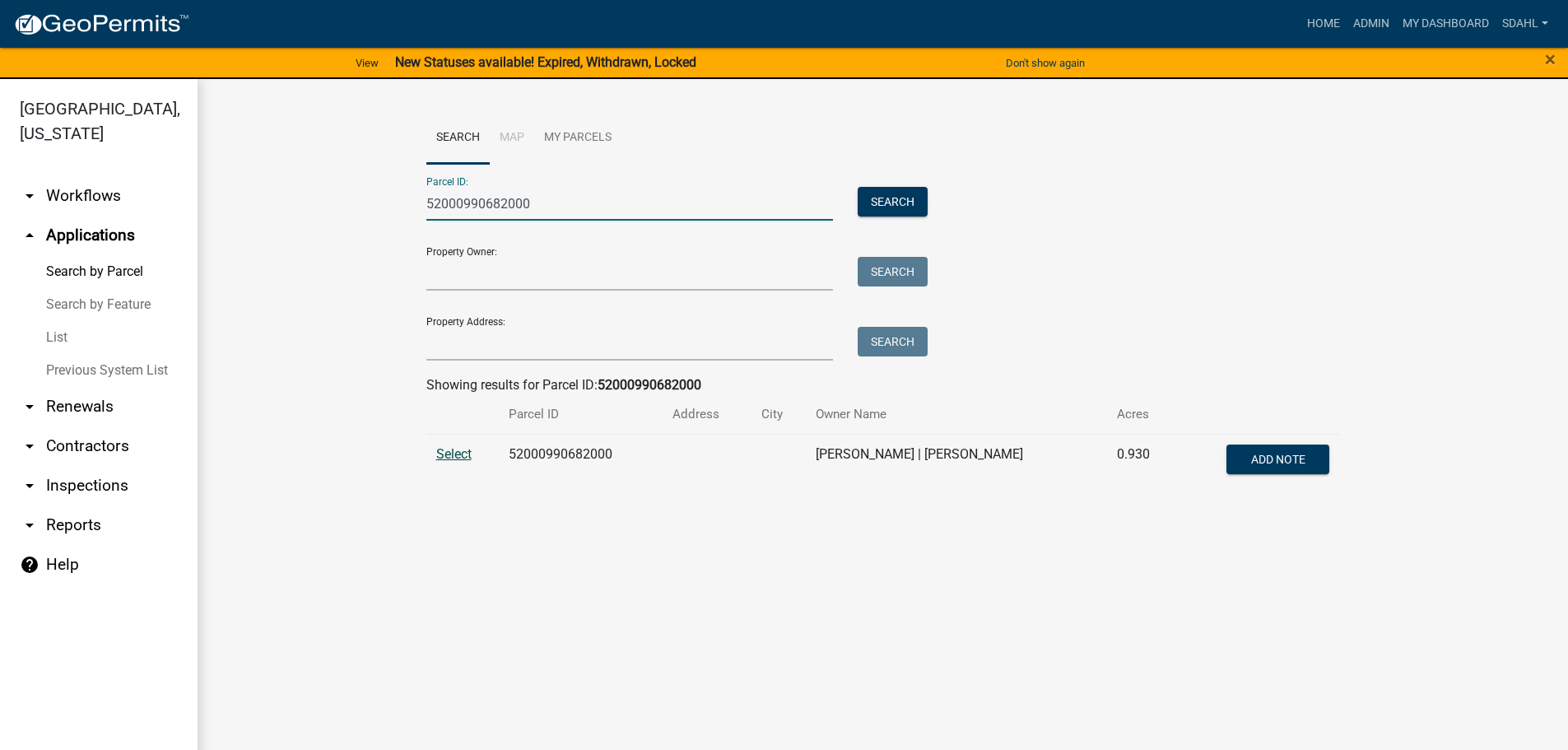
type input "52000990682000"
click at [450, 449] on span "Select" at bounding box center [454, 453] width 36 height 16
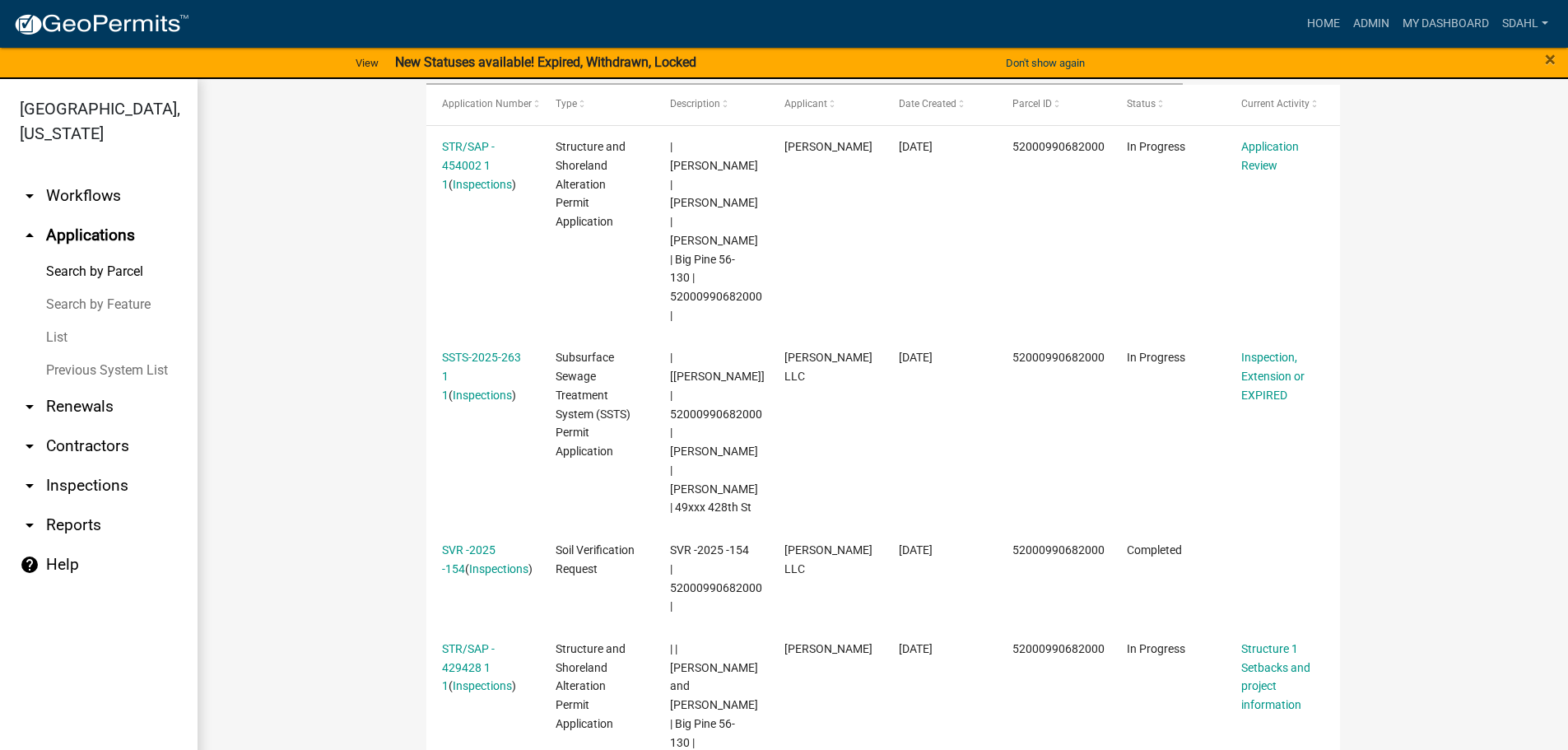
scroll to position [576, 0]
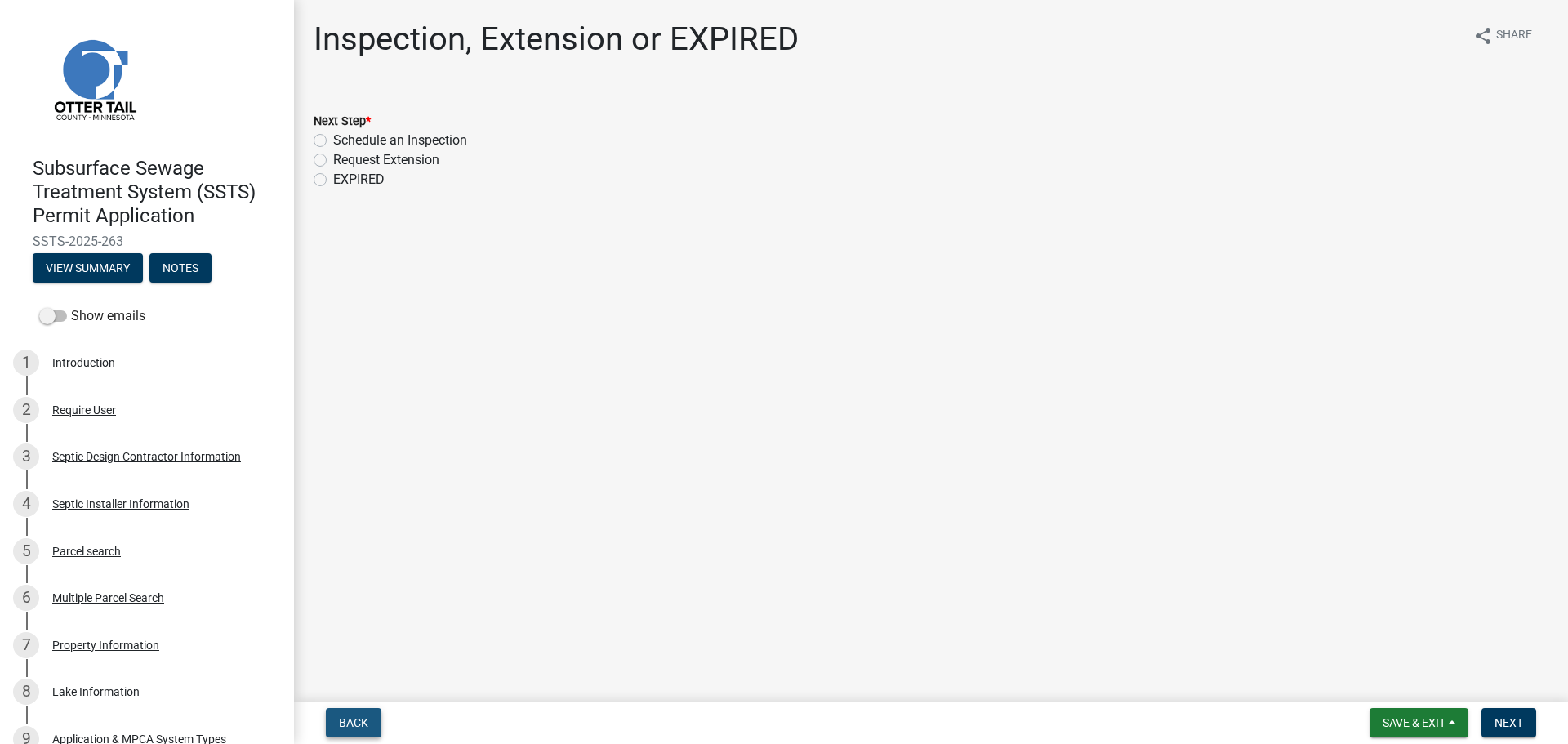
click at [377, 720] on button "Back" at bounding box center [354, 723] width 56 height 30
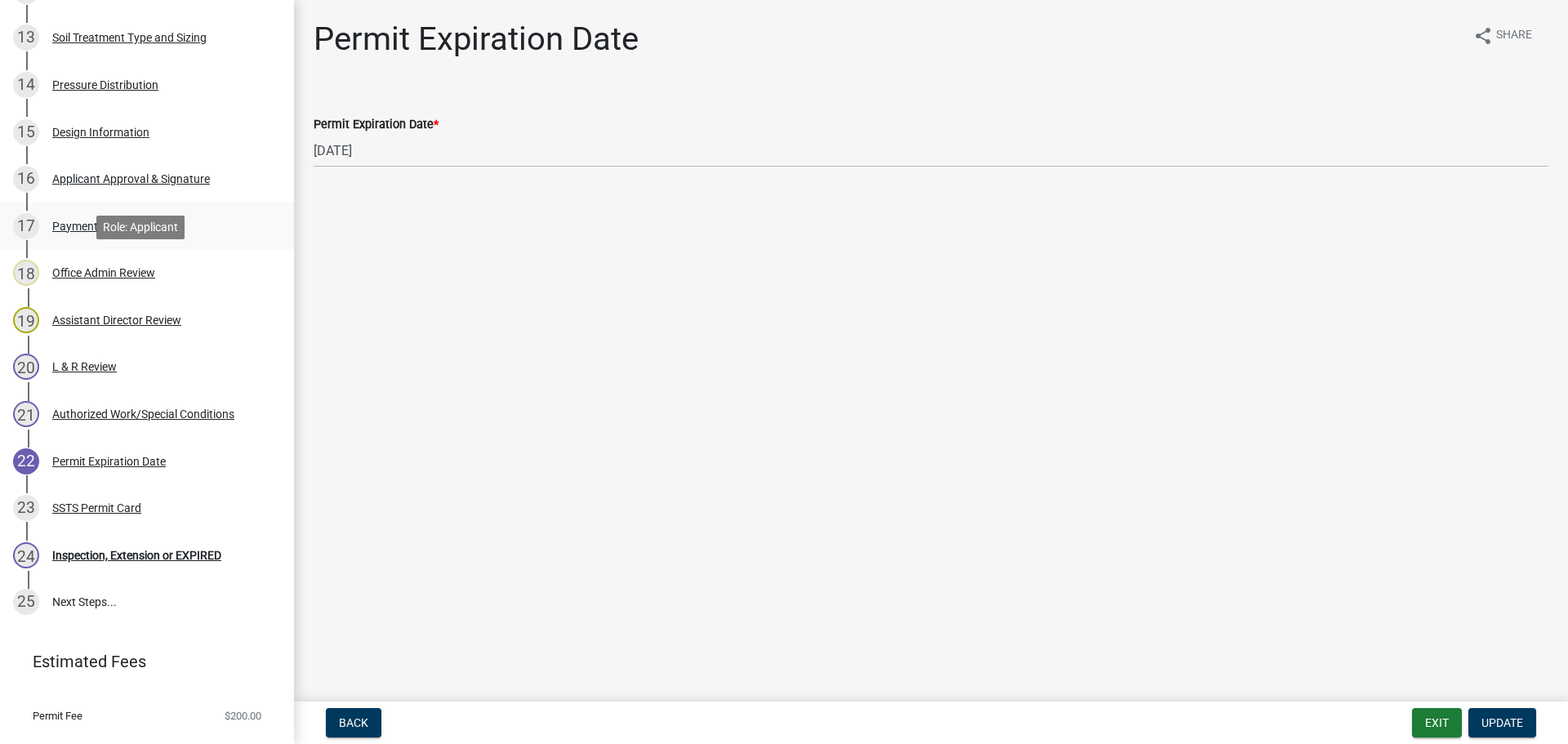
scroll to position [898, 0]
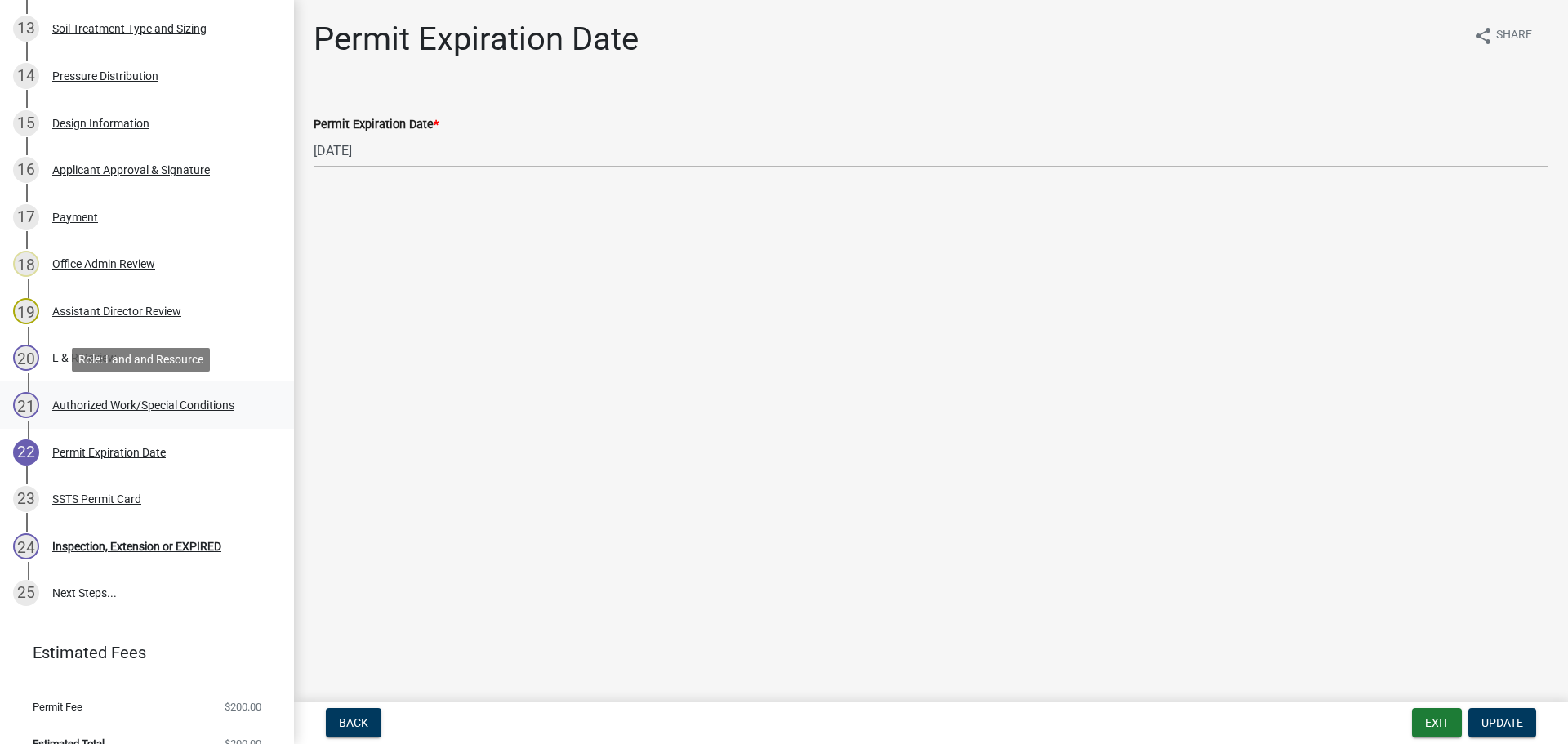
click at [171, 404] on div "Authorized Work/Special Conditions" at bounding box center [143, 405] width 182 height 11
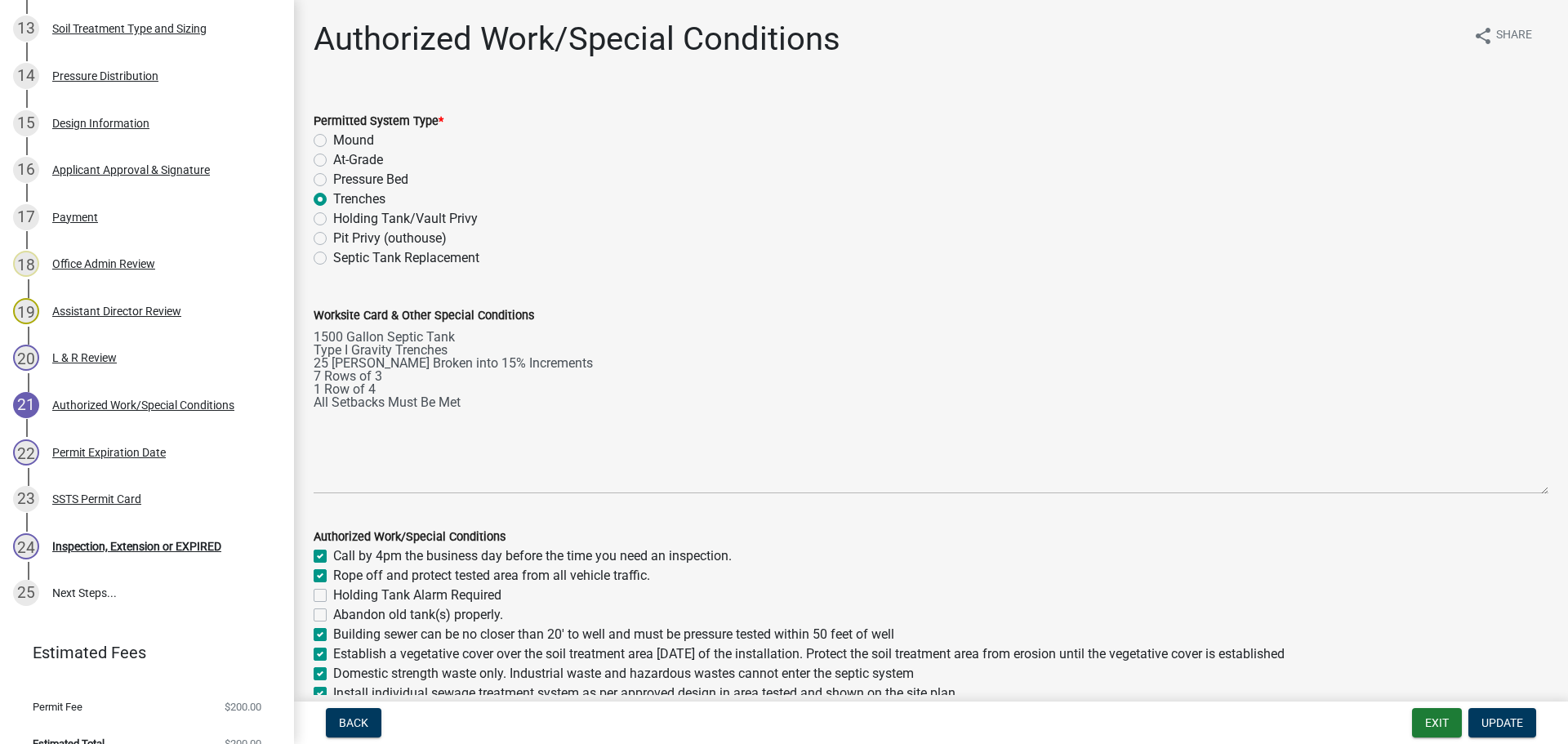
drag, startPoint x: 1526, startPoint y: 395, endPoint x: 1522, endPoint y: 488, distance: 93.1
click at [1522, 488] on textarea "1500 Gallon Septic Tank Type I Gravity Trenches 25 HC Chambers Broken into 15% …" at bounding box center [930, 410] width 1235 height 169
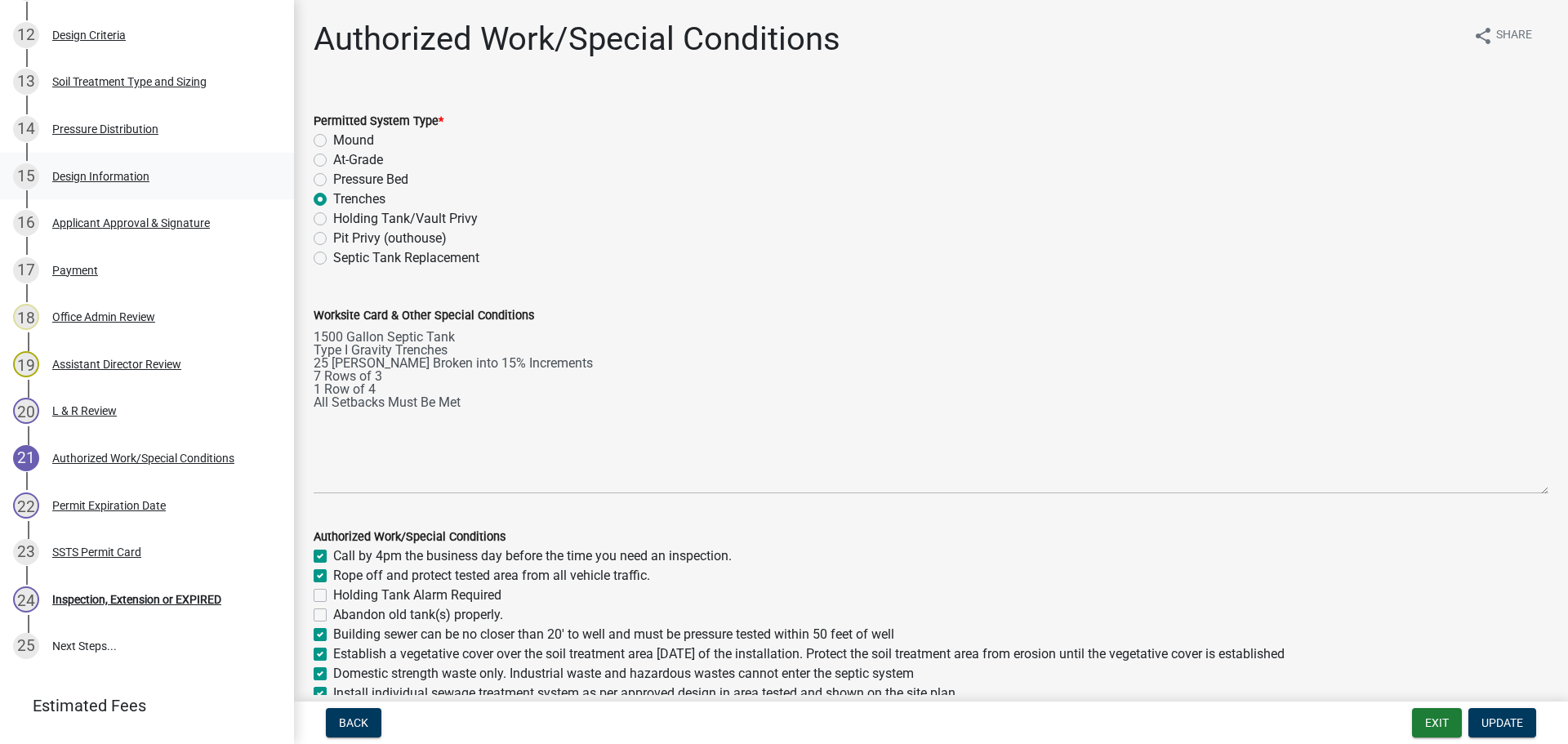
scroll to position [816, 0]
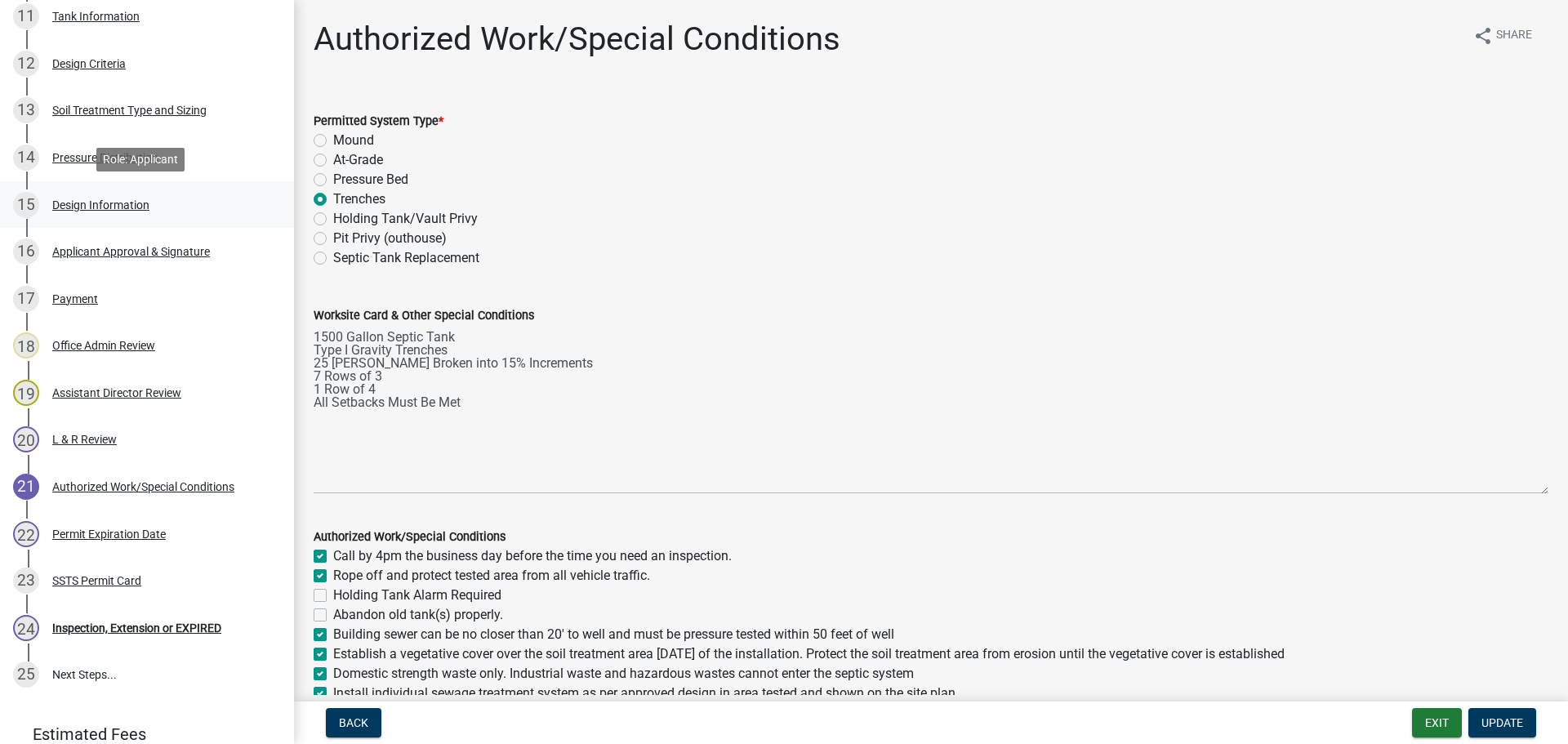
click at [138, 207] on div "Design Information" at bounding box center [100, 204] width 98 height 11
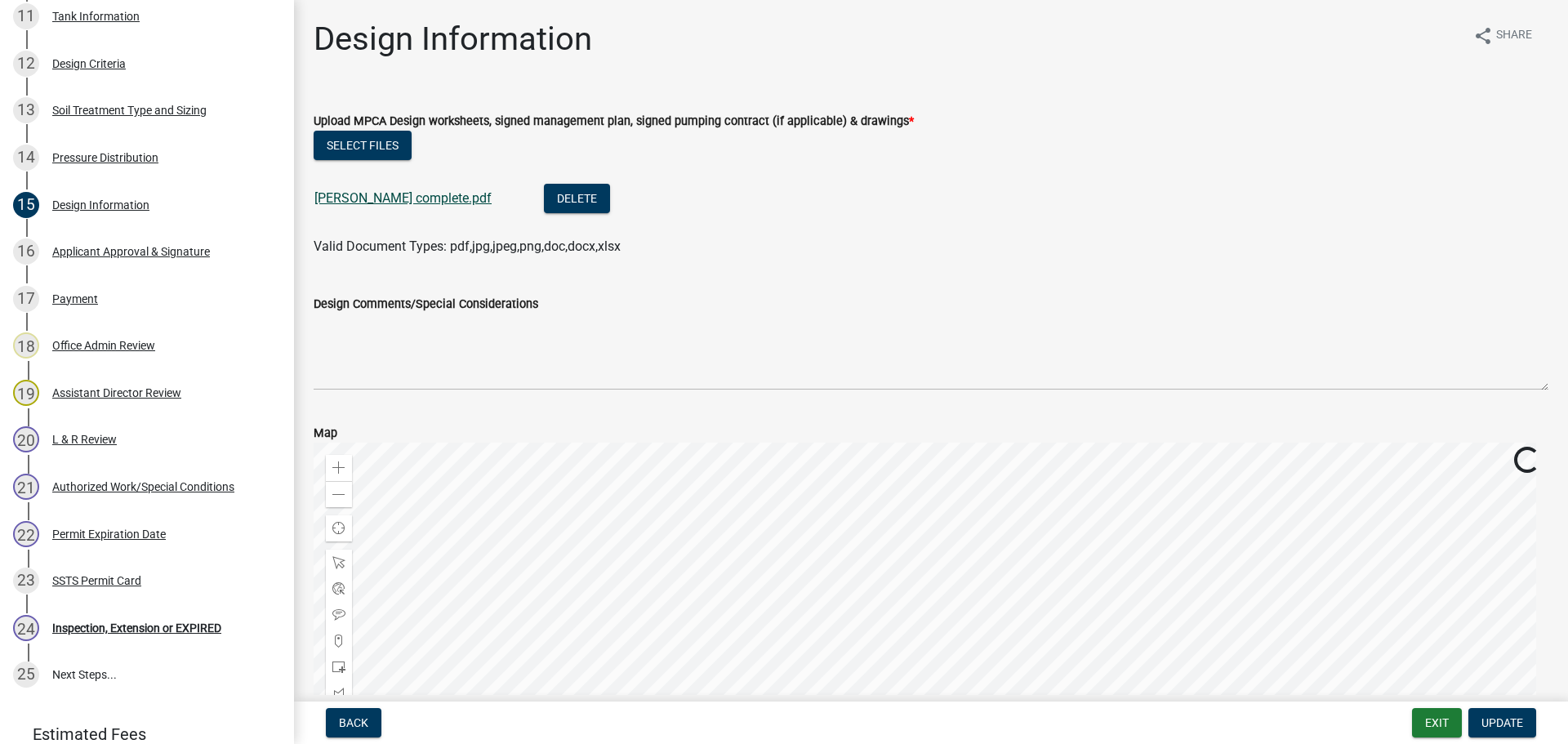
click at [371, 197] on link "Keiner complete.pdf" at bounding box center [402, 198] width 178 height 16
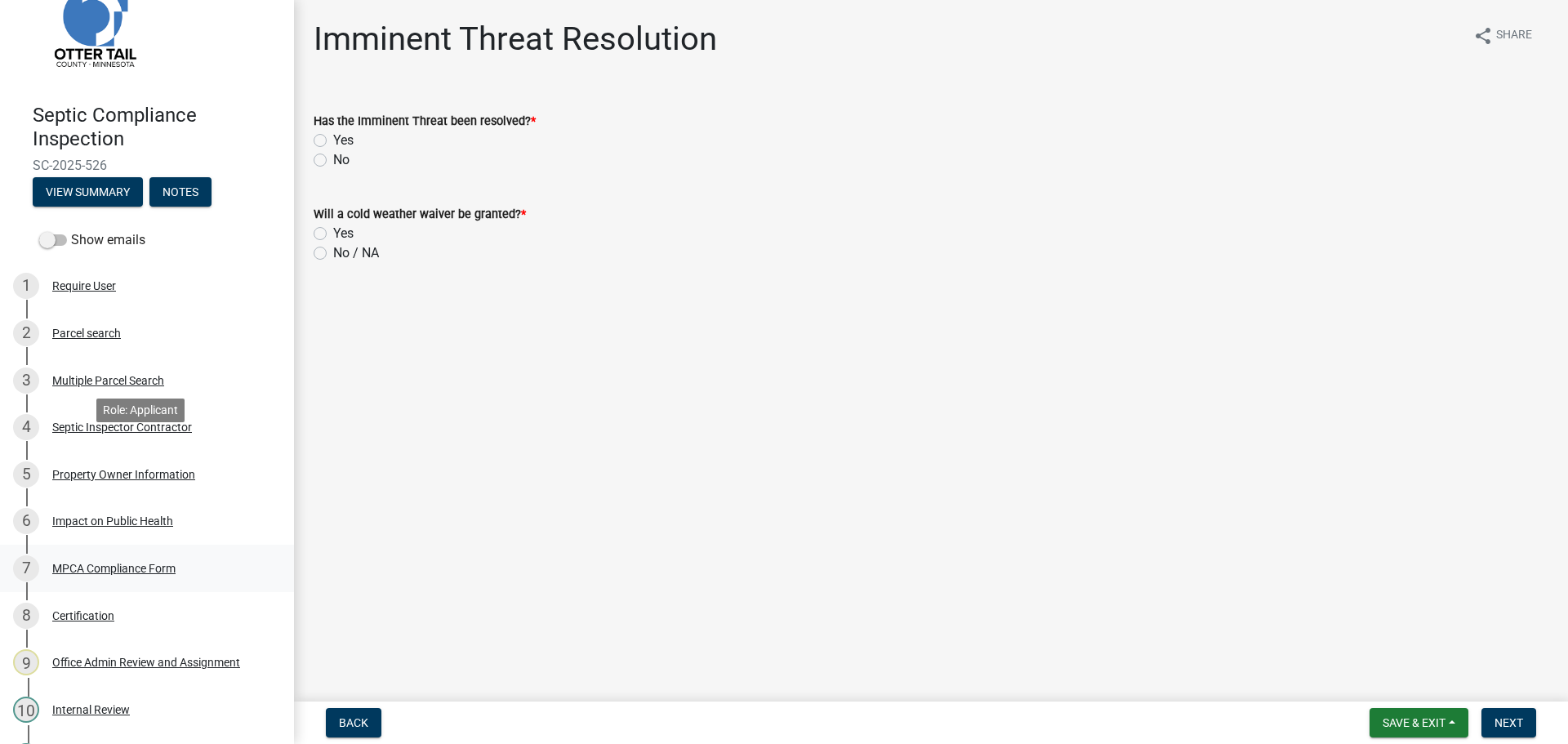
scroll to position [82, 0]
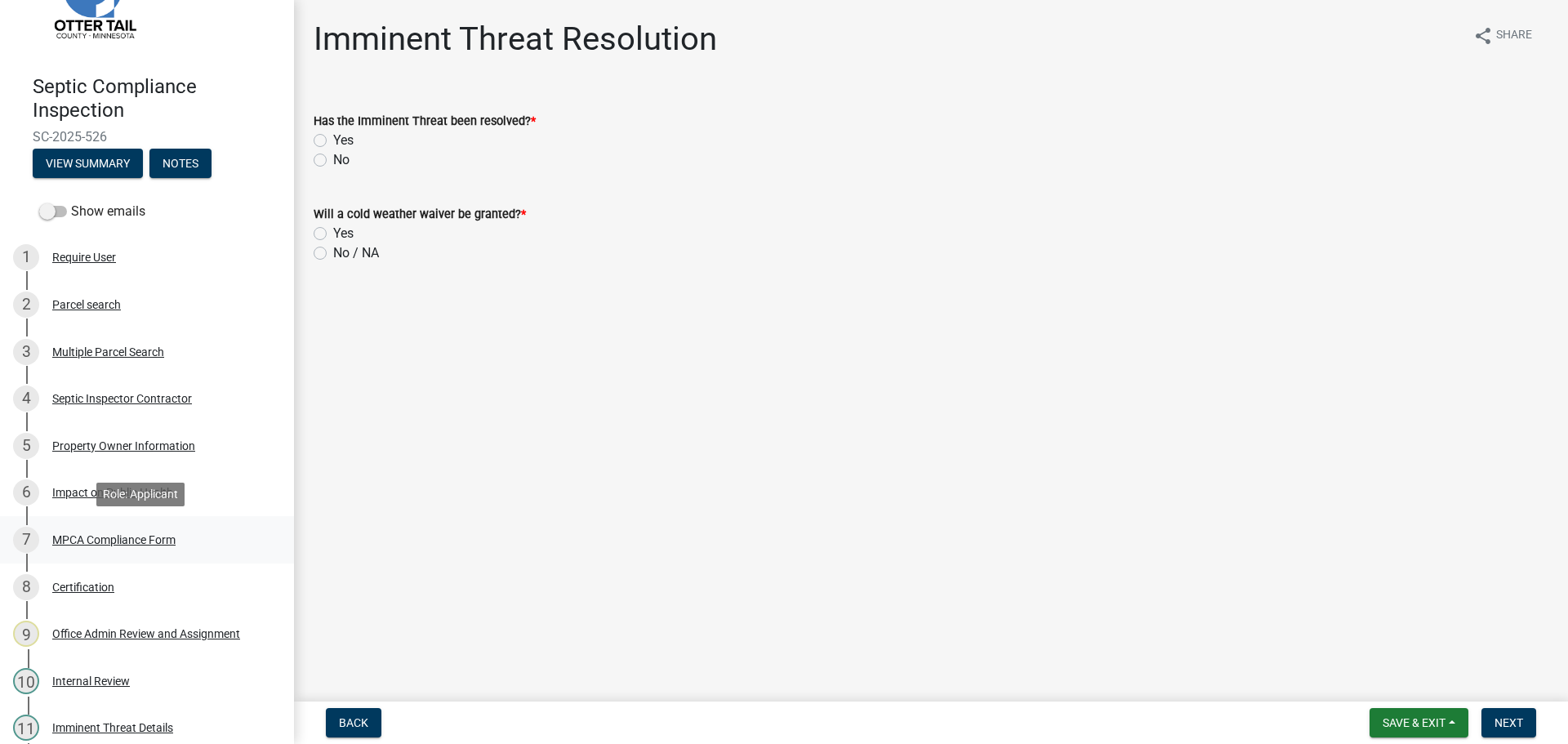
click at [145, 540] on div "MPCA Compliance Form" at bounding box center [113, 540] width 124 height 11
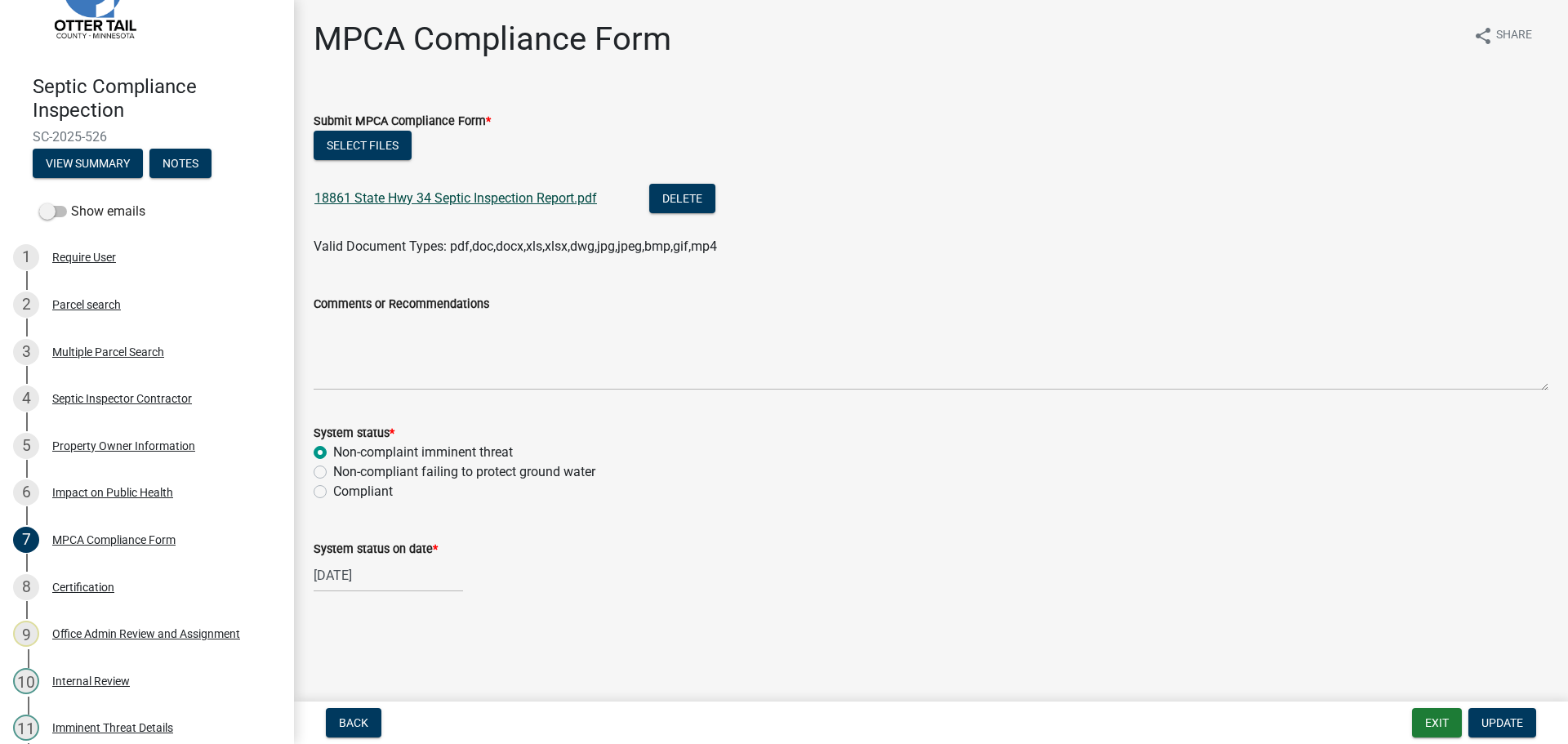
click at [463, 201] on link "18861 State Hwy 34 Septic Inspection Report.pdf" at bounding box center [455, 198] width 283 height 16
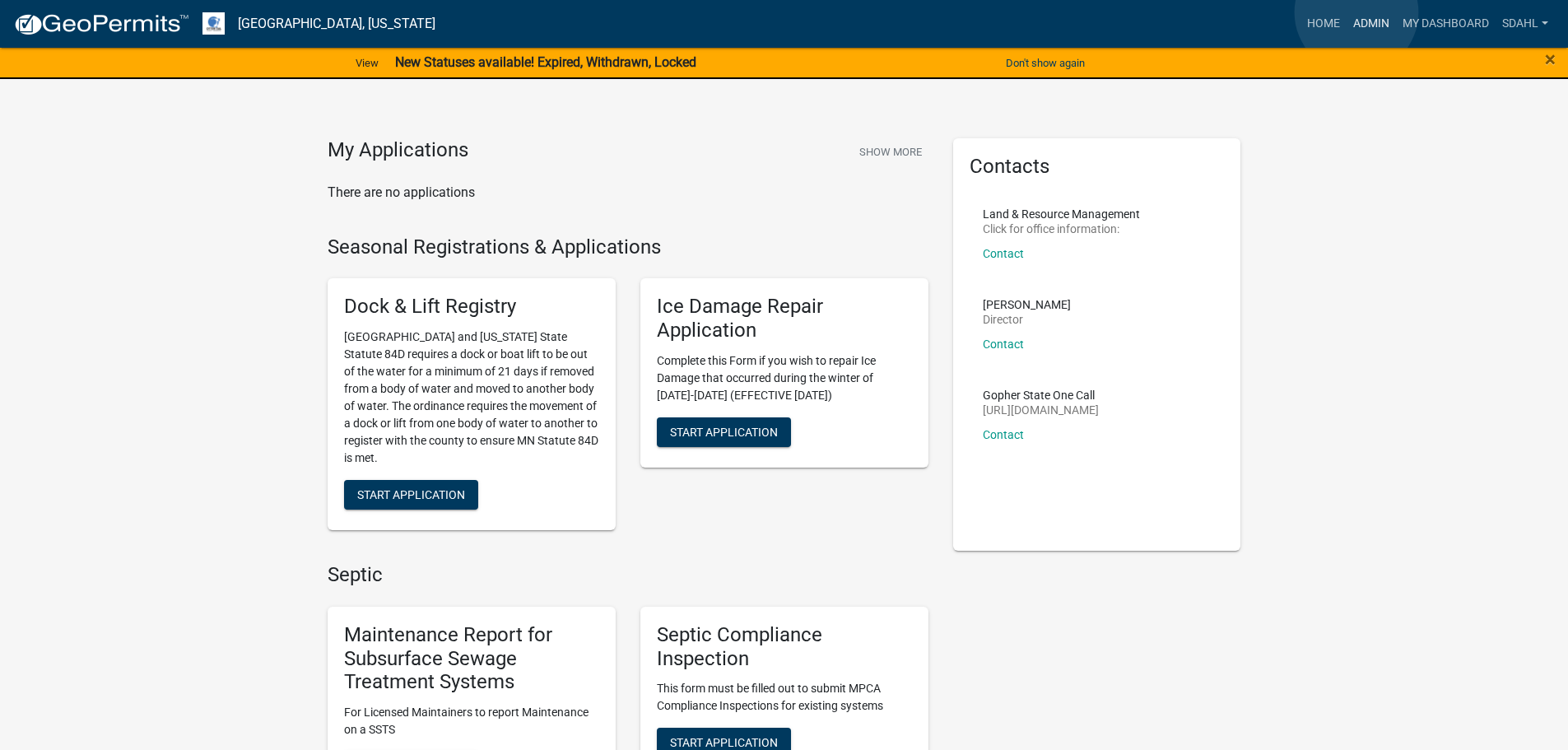
click at [1356, 12] on link "Admin" at bounding box center [1371, 23] width 50 height 31
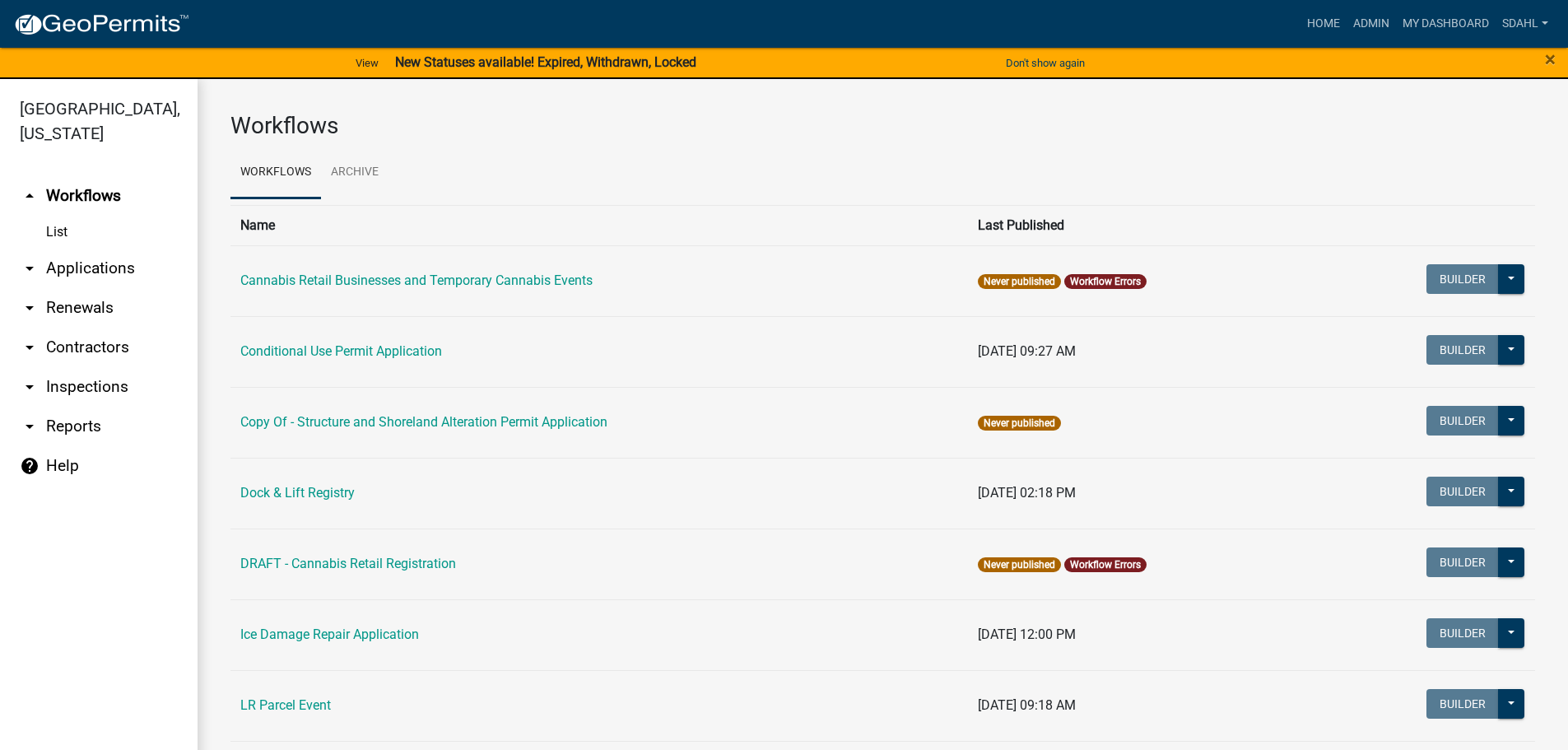
click at [130, 263] on link "arrow_drop_down Applications" at bounding box center [98, 268] width 198 height 39
